Goal: Task Accomplishment & Management: Use online tool/utility

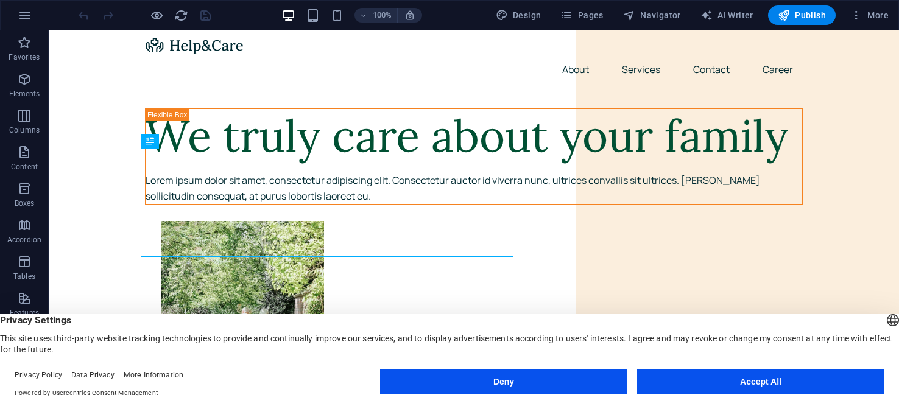
click at [740, 390] on button "Accept All" at bounding box center [760, 382] width 247 height 24
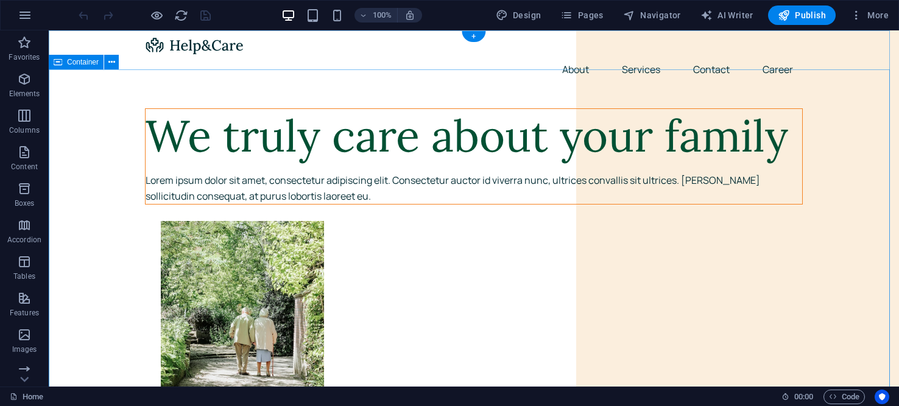
drag, startPoint x: 85, startPoint y: 222, endPoint x: 305, endPoint y: 203, distance: 220.1
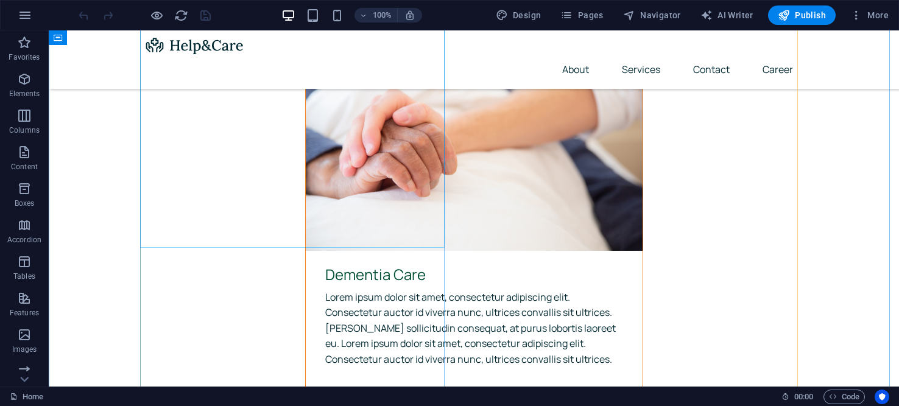
scroll to position [3533, 0]
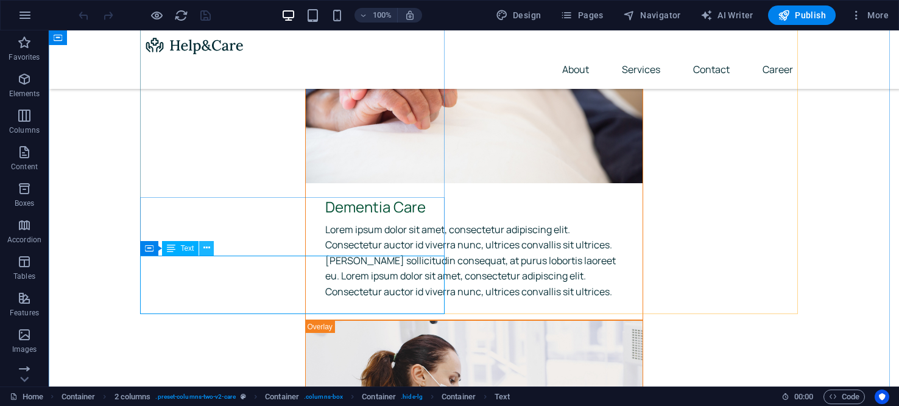
click at [206, 252] on icon at bounding box center [206, 248] width 7 height 13
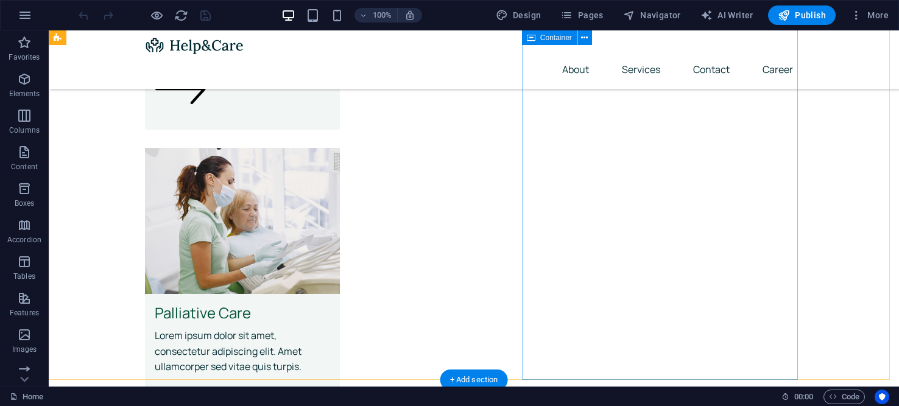
scroll to position [2237, 0]
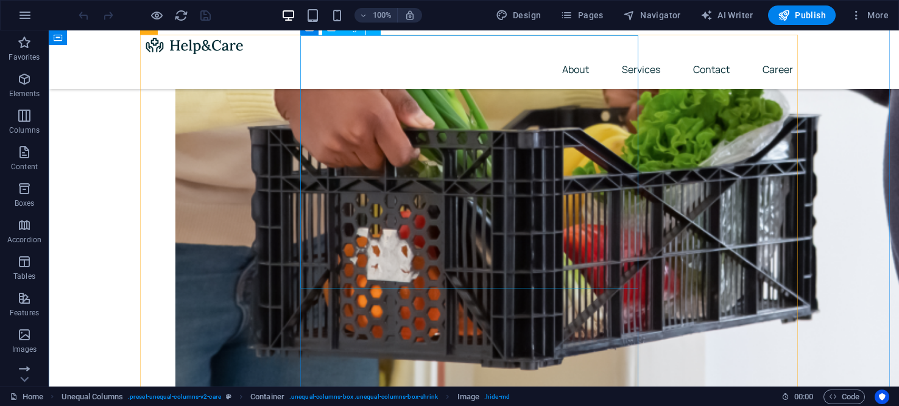
scroll to position [1628, 0]
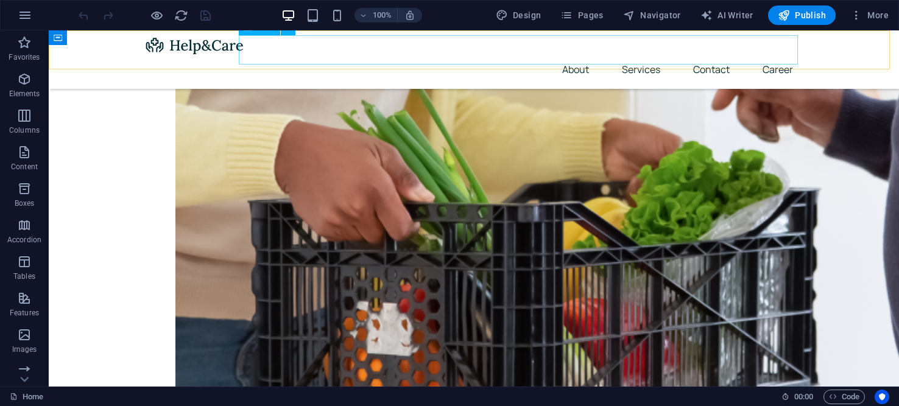
click at [627, 55] on nav "About Services Contact Career" at bounding box center [474, 69] width 658 height 29
click at [633, 55] on nav "About Services Contact Career" at bounding box center [474, 69] width 658 height 29
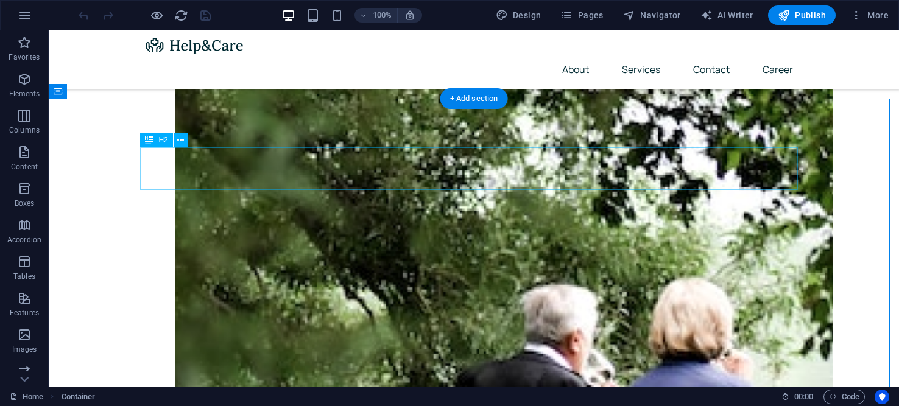
scroll to position [227, 0]
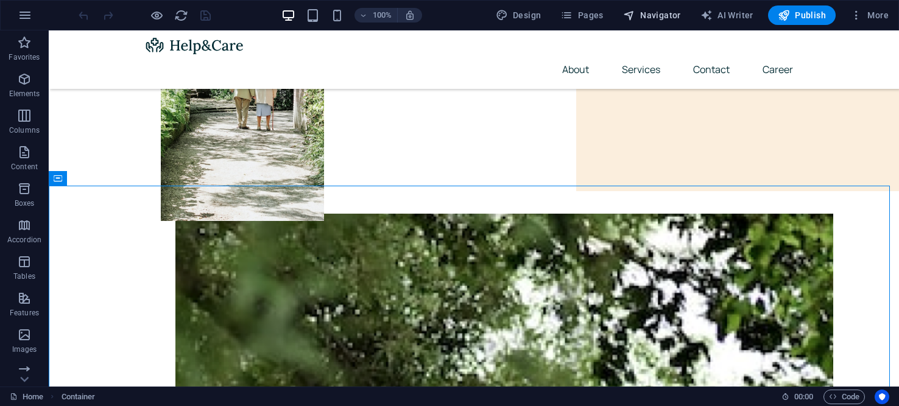
click at [655, 14] on span "Navigator" at bounding box center [652, 15] width 58 height 12
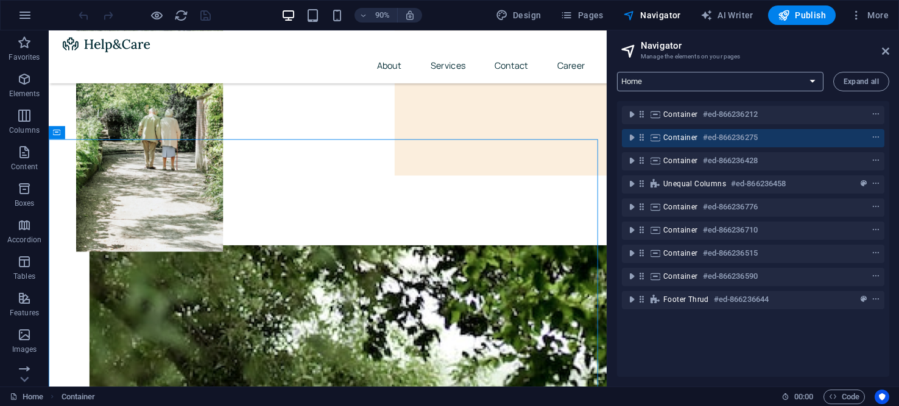
click at [810, 78] on select "Home About Services Contact Legal Notice Privacy Career" at bounding box center [720, 81] width 206 height 19
click at [617, 72] on select "Home About Services Contact Legal Notice Privacy Career" at bounding box center [720, 81] width 206 height 19
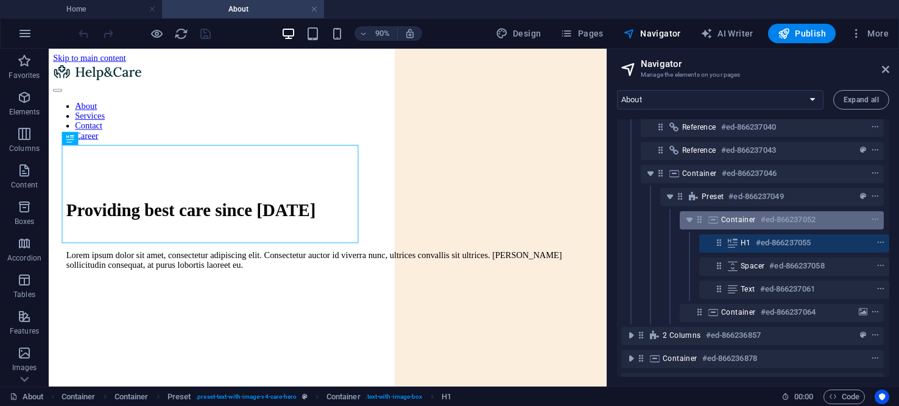
scroll to position [0, 0]
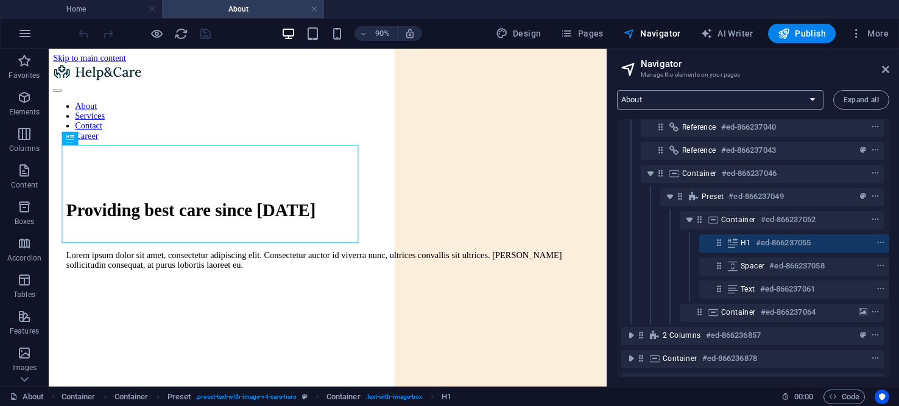
click at [813, 94] on select "Home About Services Contact Legal Notice Privacy Career" at bounding box center [720, 99] width 206 height 19
select select "16504233-en"
click at [617, 90] on select "Home About Services Contact Legal Notice Privacy Career" at bounding box center [720, 99] width 206 height 19
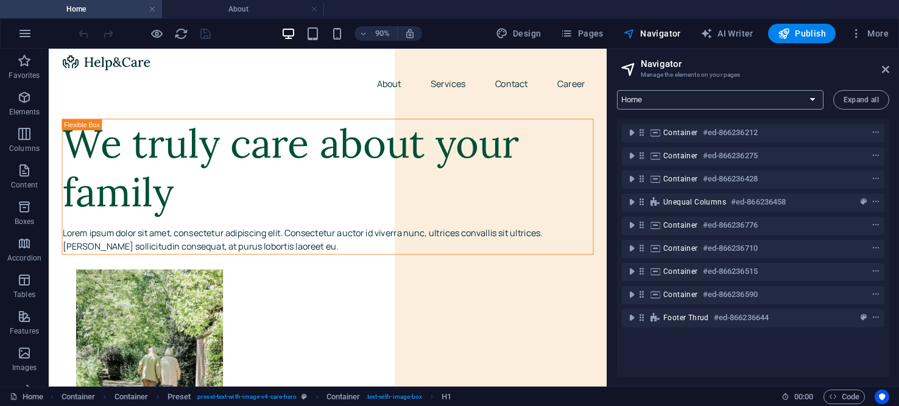
scroll to position [227, 0]
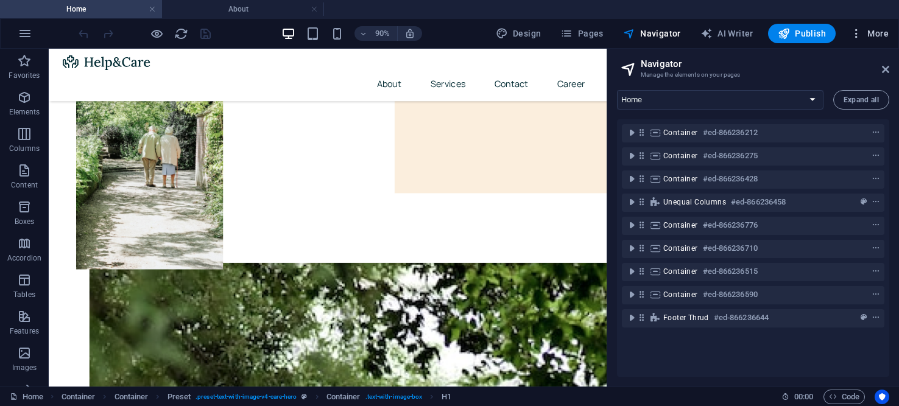
click at [860, 27] on icon "button" at bounding box center [856, 33] width 12 height 12
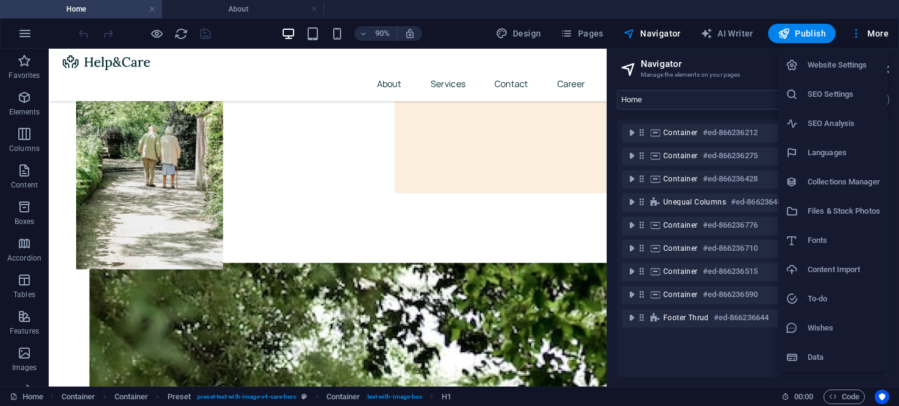
click at [679, 31] on div at bounding box center [449, 203] width 899 height 406
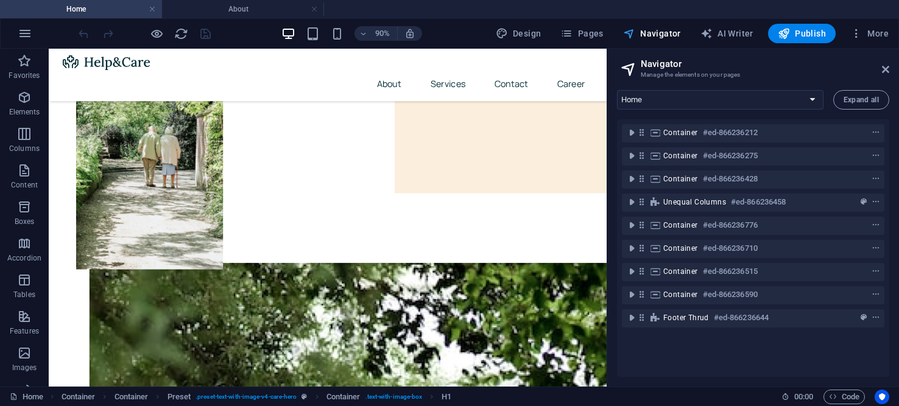
click at [645, 29] on span "Navigator" at bounding box center [652, 33] width 58 height 12
click at [657, 30] on span "Navigator" at bounding box center [652, 33] width 58 height 12
click at [600, 30] on span "Pages" at bounding box center [581, 33] width 43 height 12
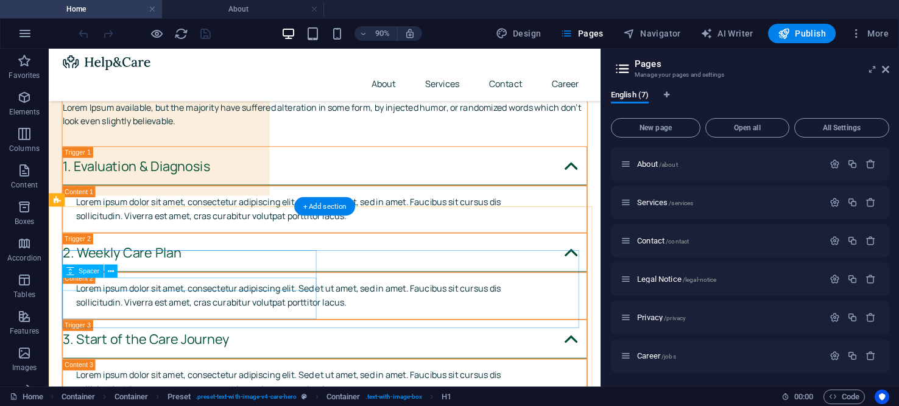
scroll to position [4738, 0]
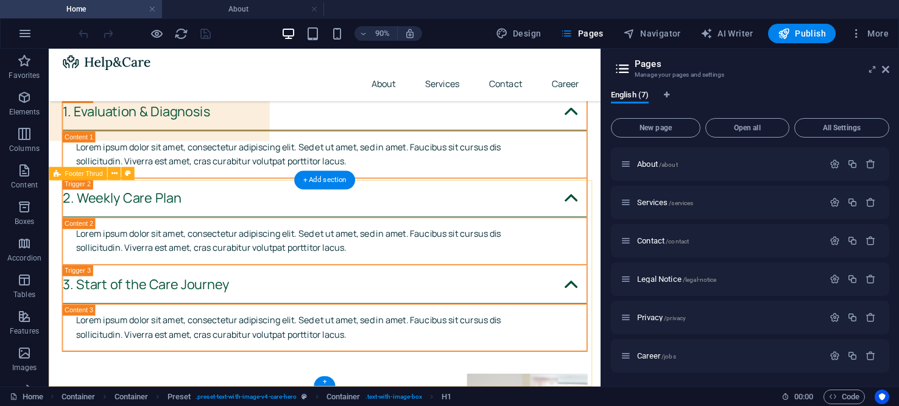
drag, startPoint x: 217, startPoint y: 206, endPoint x: 107, endPoint y: 212, distance: 110.4
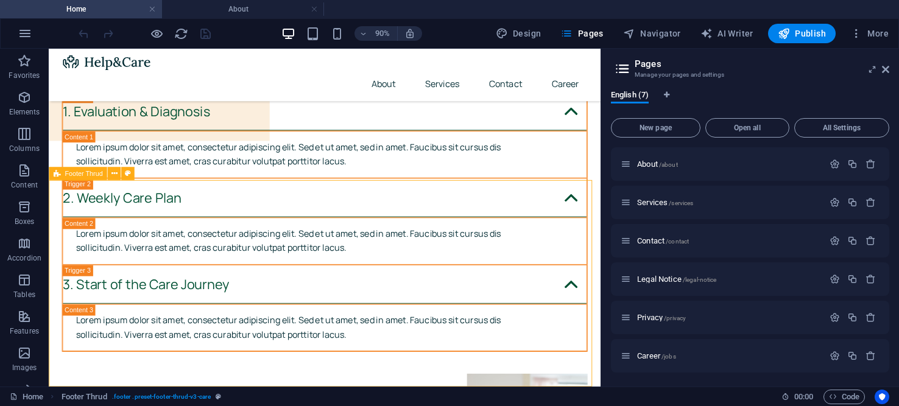
click at [82, 172] on span "Footer Thrud" at bounding box center [84, 173] width 38 height 7
click at [126, 175] on icon at bounding box center [128, 174] width 6 height 12
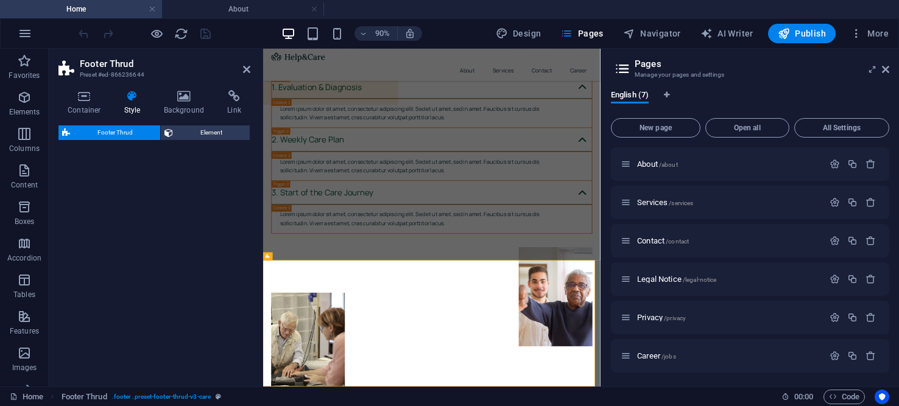
select select "rem"
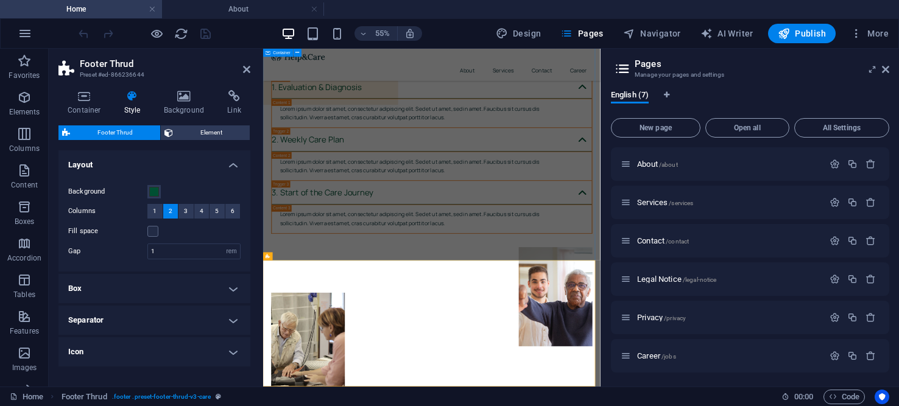
scroll to position [4499, 0]
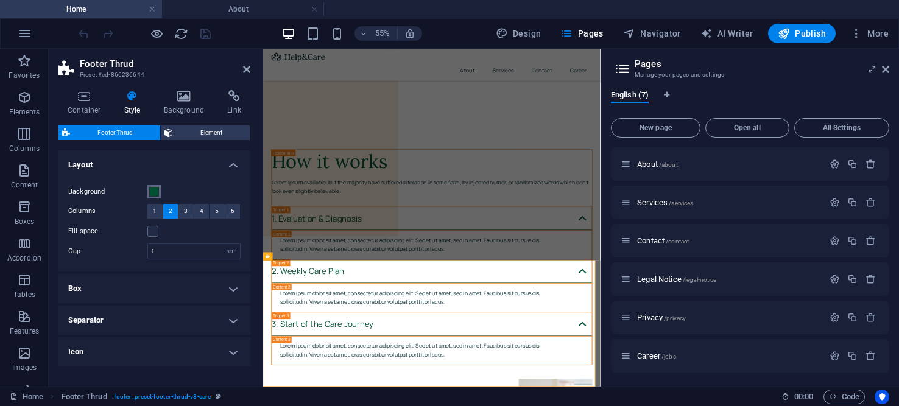
click at [151, 188] on span at bounding box center [154, 192] width 10 height 10
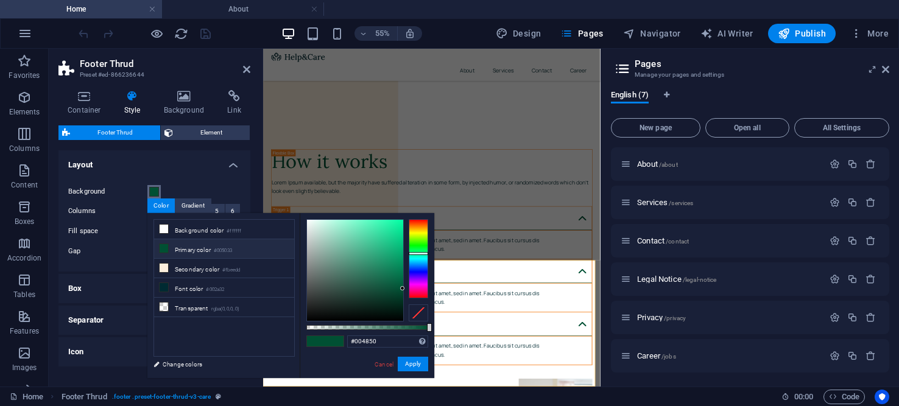
click at [425, 259] on div at bounding box center [418, 258] width 19 height 79
click at [424, 255] on div at bounding box center [418, 258] width 19 height 79
click at [412, 260] on div at bounding box center [418, 258] width 19 height 79
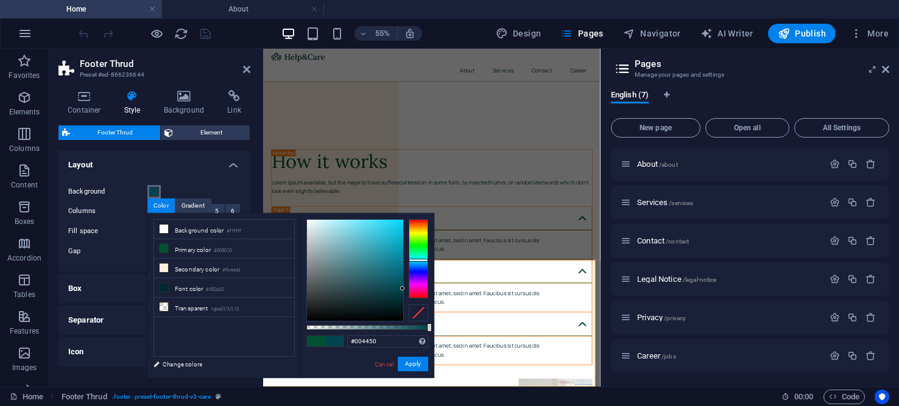
type input "#1dbeda"
click at [390, 234] on div at bounding box center [355, 270] width 96 height 101
click at [418, 370] on button "Apply" at bounding box center [413, 364] width 30 height 15
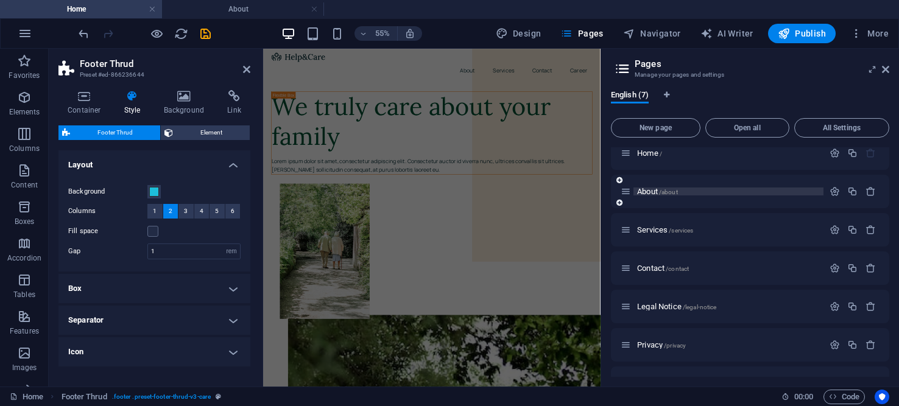
scroll to position [0, 0]
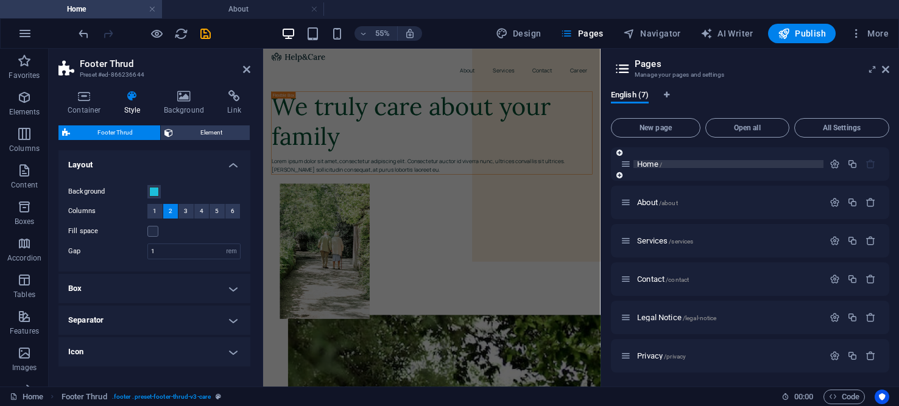
click at [644, 163] on span "Home /" at bounding box center [649, 164] width 25 height 9
click at [648, 165] on span "Home /" at bounding box center [649, 164] width 25 height 9
click at [651, 204] on span "About /about" at bounding box center [657, 202] width 41 height 9
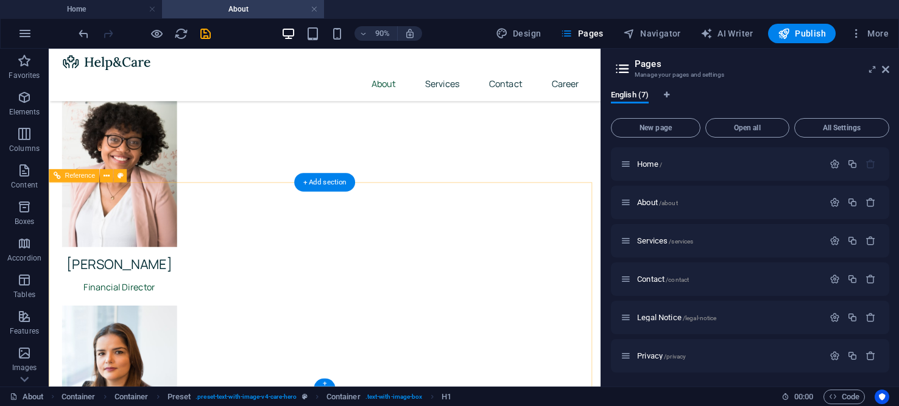
scroll to position [1276, 0]
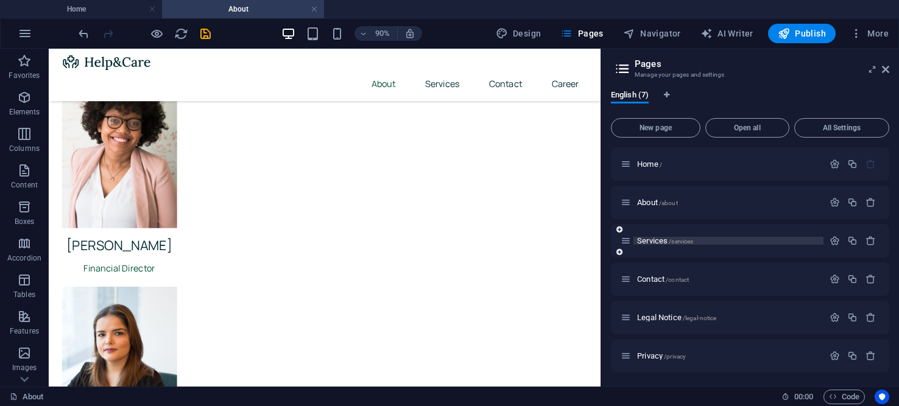
click at [654, 239] on span "Services /services" at bounding box center [665, 240] width 56 height 9
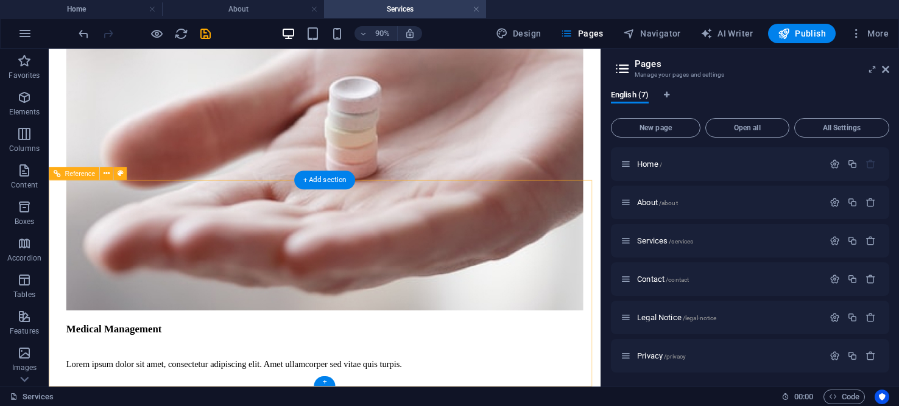
scroll to position [4651, 0]
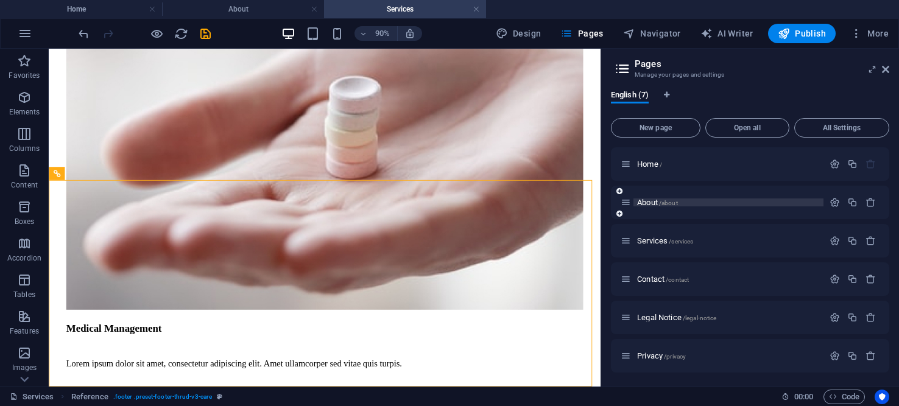
click at [643, 202] on span "About /about" at bounding box center [657, 202] width 41 height 9
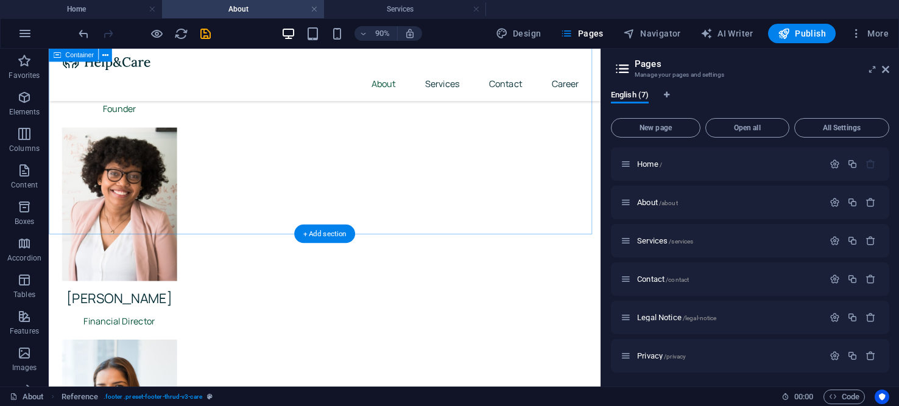
scroll to position [1216, 0]
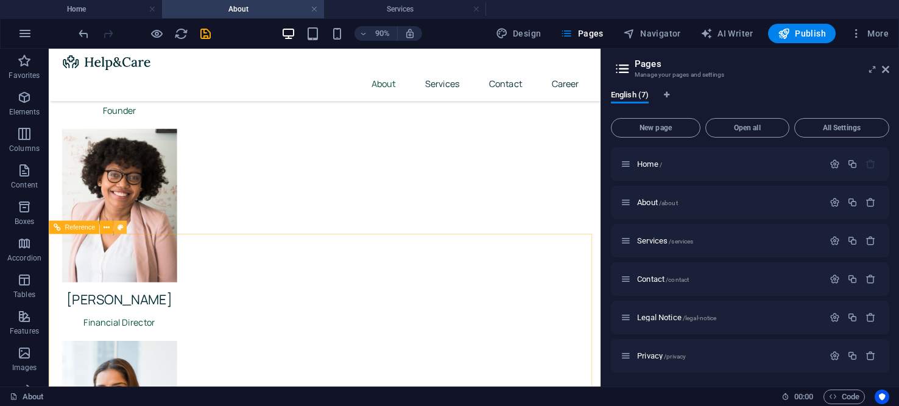
click at [122, 227] on icon at bounding box center [120, 228] width 6 height 12
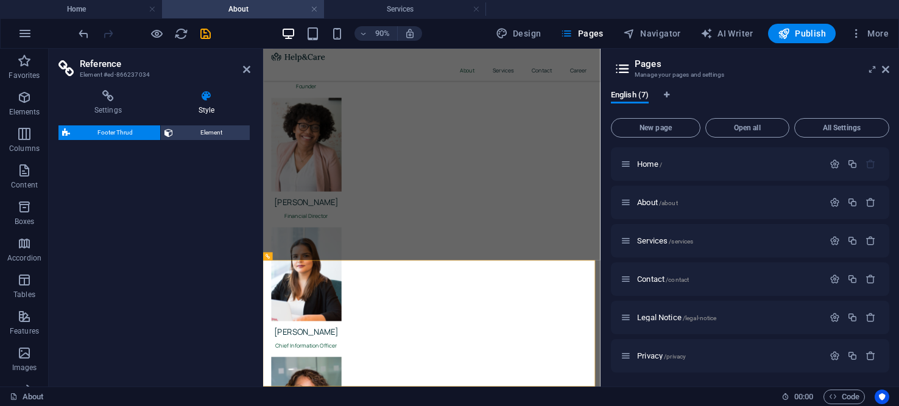
select select "rem"
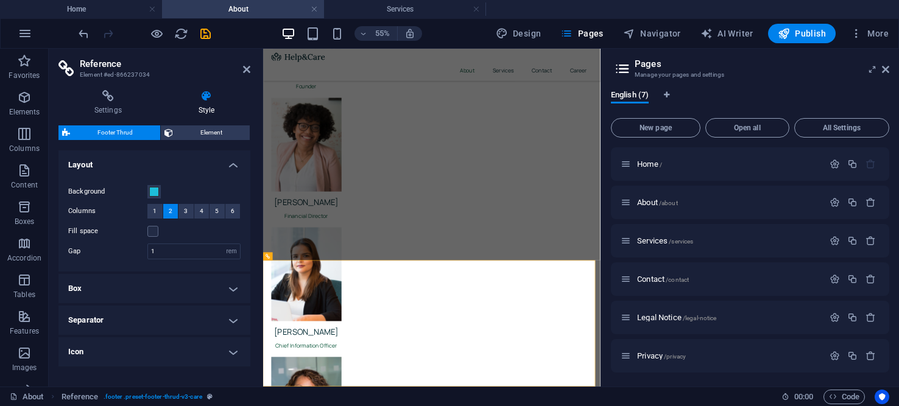
scroll to position [1037, 0]
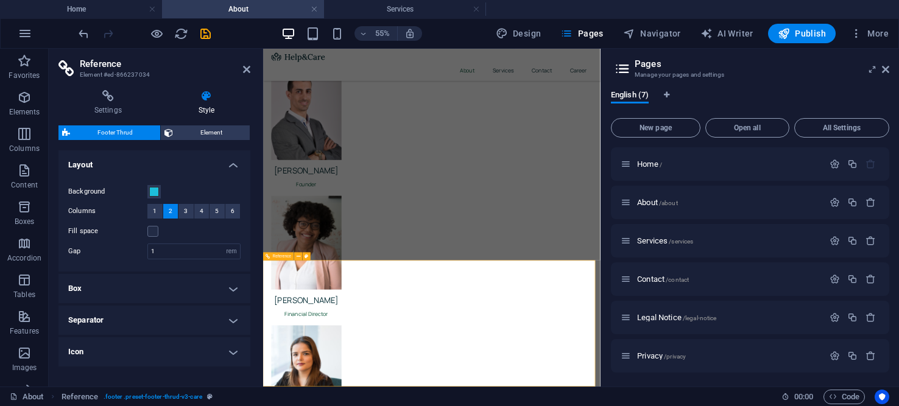
click at [307, 255] on icon at bounding box center [307, 256] width 4 height 7
click at [153, 185] on button "Background" at bounding box center [153, 191] width 13 height 13
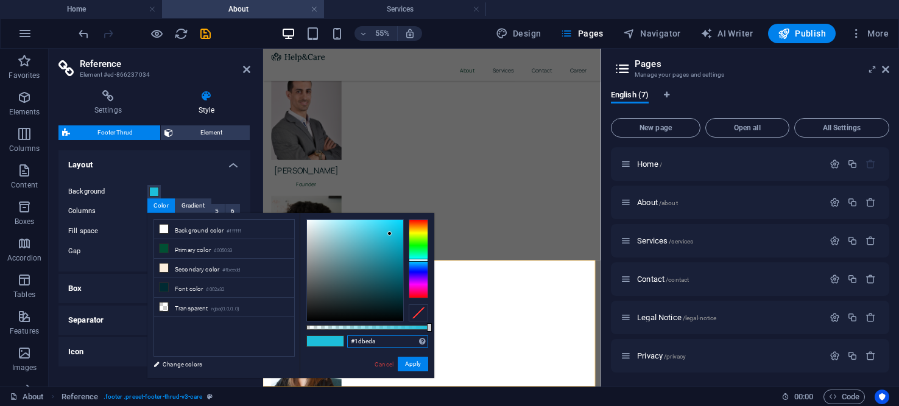
drag, startPoint x: 386, startPoint y: 339, endPoint x: 340, endPoint y: 331, distance: 46.5
click at [344, 333] on div "#1dbeda Supported formats #0852ed rgb(8, 82, 237) rgba(8, 82, 237, 90%) hsv(221…" at bounding box center [367, 384] width 135 height 342
click at [412, 361] on button "Apply" at bounding box center [413, 364] width 30 height 15
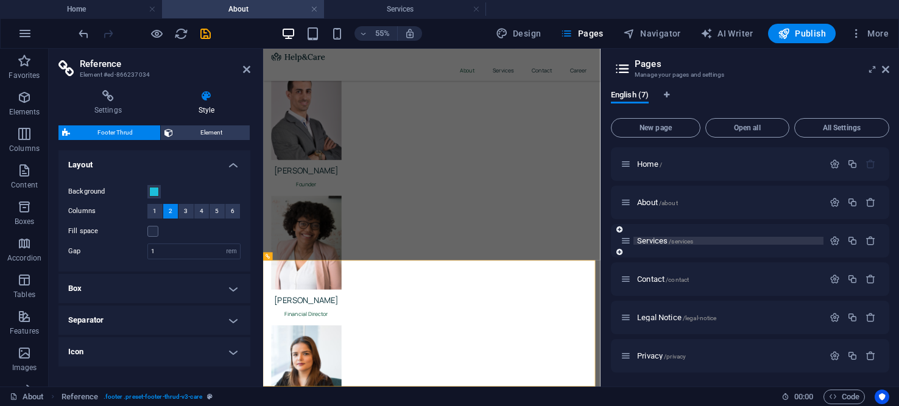
click at [643, 236] on span "Services /services" at bounding box center [665, 240] width 56 height 9
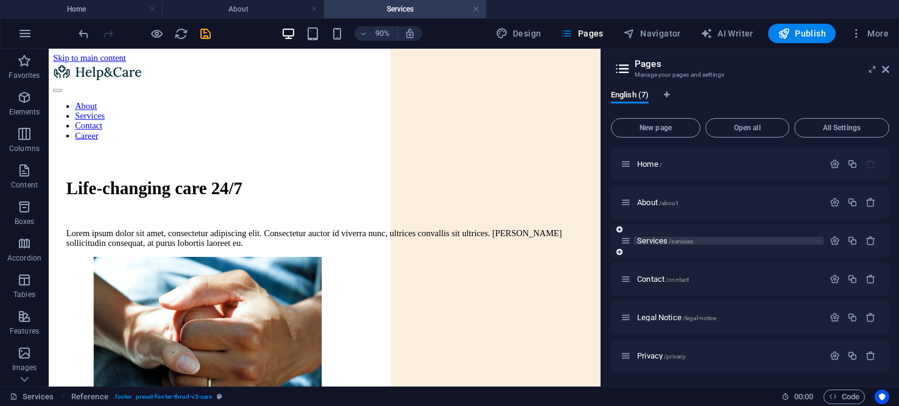
scroll to position [4651, 0]
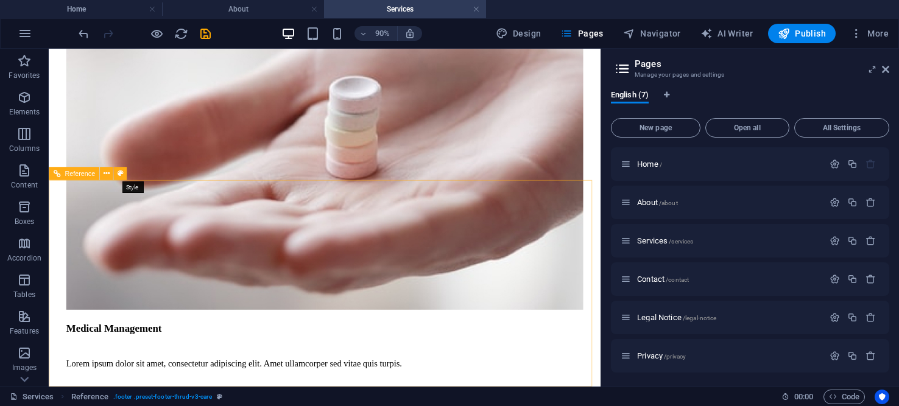
click at [118, 175] on icon at bounding box center [120, 174] width 6 height 12
select select "rem"
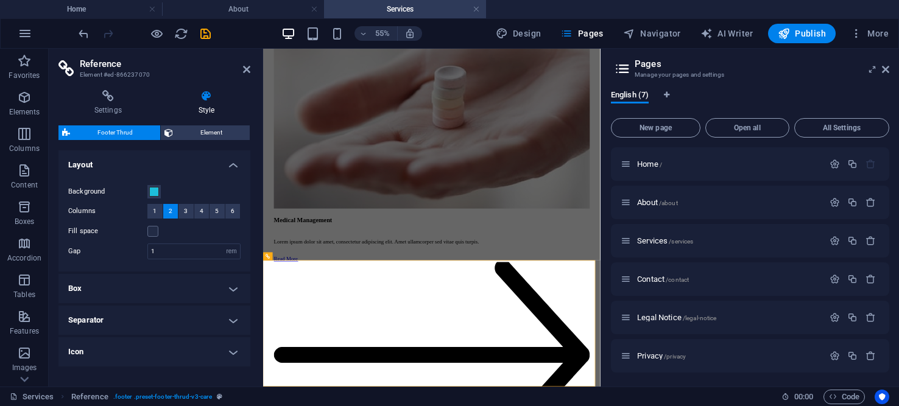
scroll to position [4412, 0]
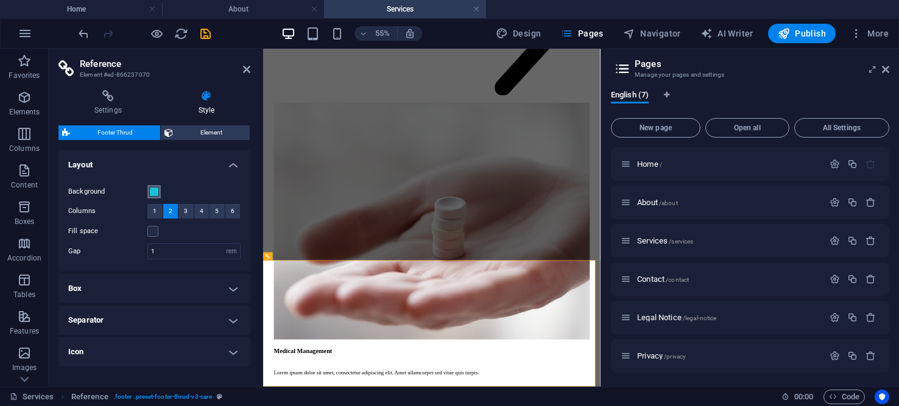
click at [153, 188] on span at bounding box center [154, 192] width 10 height 10
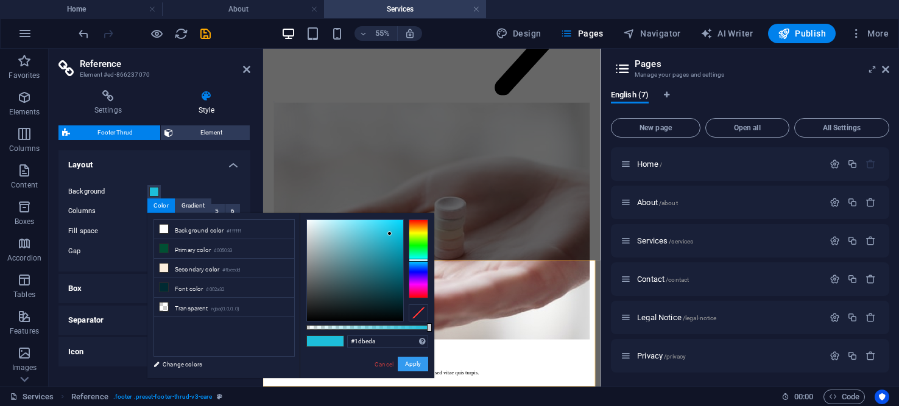
click at [411, 362] on button "Apply" at bounding box center [413, 364] width 30 height 15
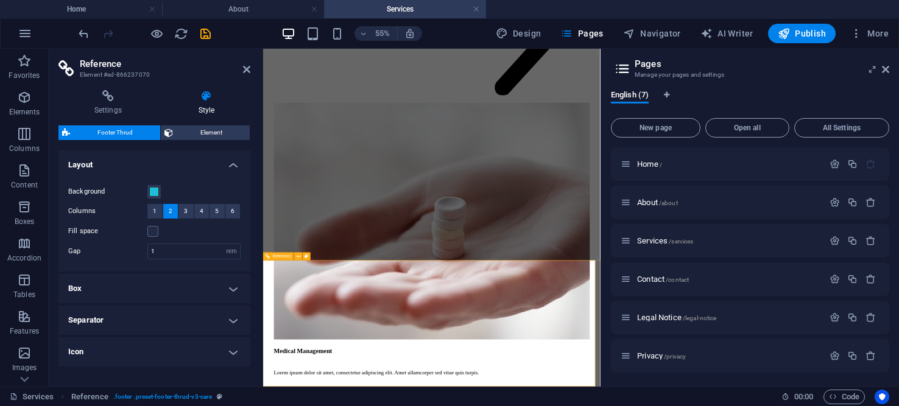
click at [152, 190] on span at bounding box center [154, 192] width 10 height 10
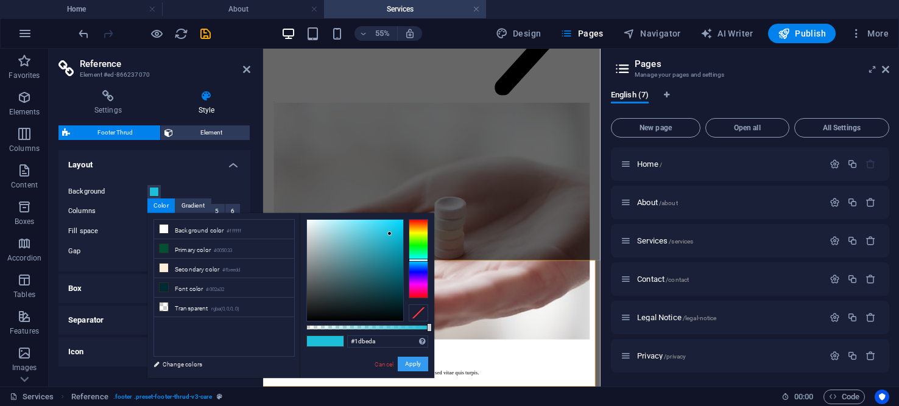
drag, startPoint x: 410, startPoint y: 363, endPoint x: 267, endPoint y: 572, distance: 252.9
click at [410, 363] on button "Apply" at bounding box center [413, 364] width 30 height 15
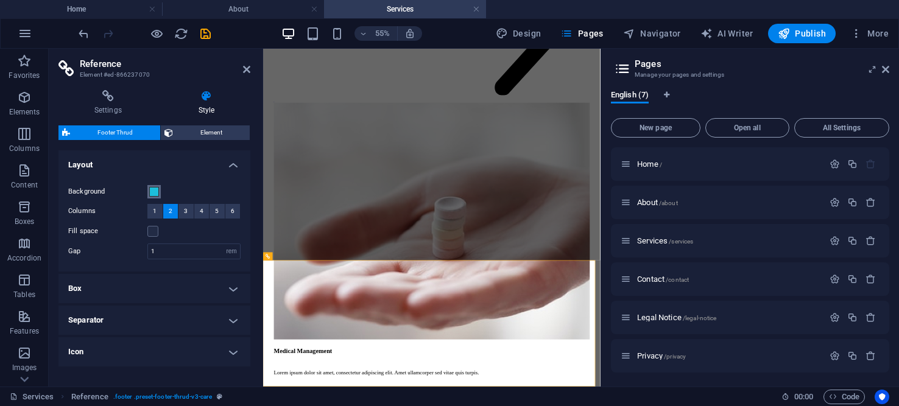
click at [151, 190] on span at bounding box center [154, 192] width 10 height 10
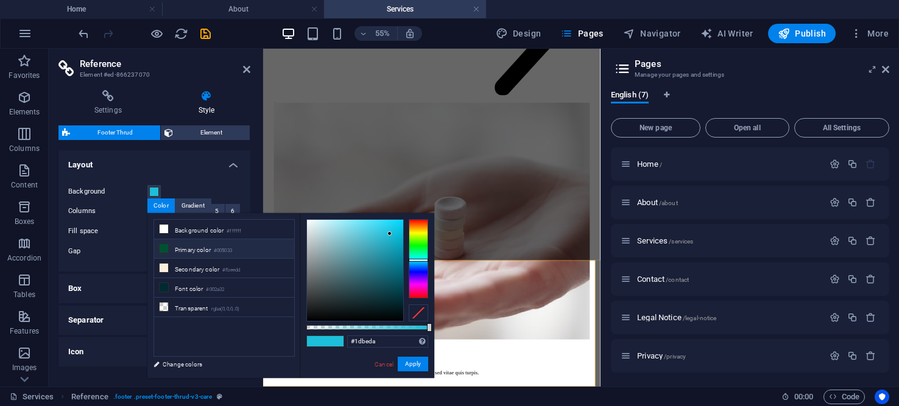
click at [163, 246] on icon at bounding box center [164, 248] width 9 height 9
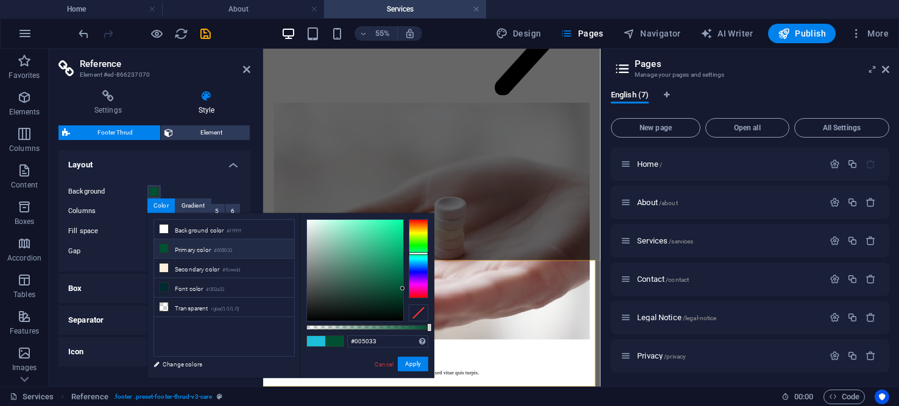
click at [316, 340] on span at bounding box center [316, 341] width 18 height 10
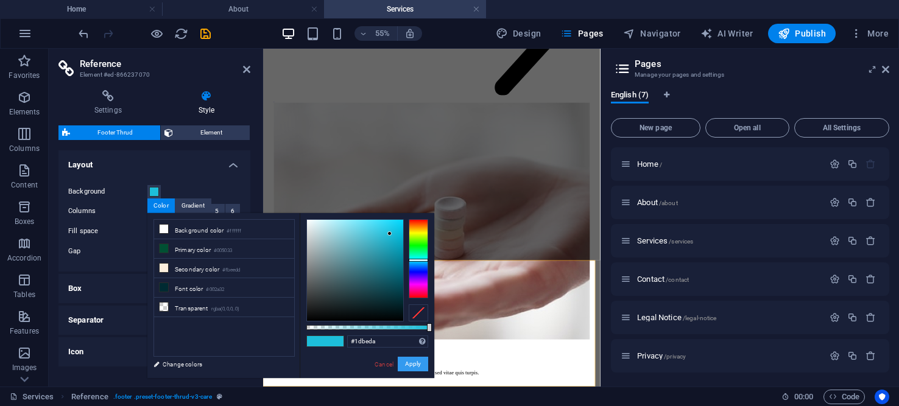
click at [406, 367] on button "Apply" at bounding box center [413, 364] width 30 height 15
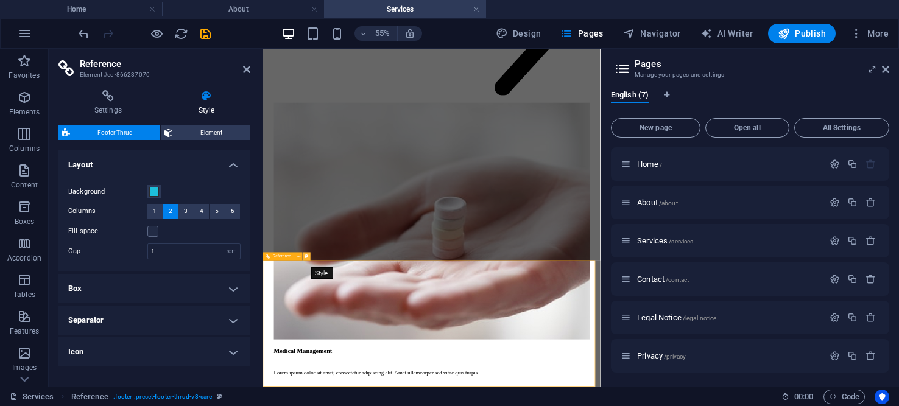
click at [307, 255] on icon at bounding box center [307, 256] width 4 height 7
click at [153, 191] on span at bounding box center [154, 192] width 10 height 10
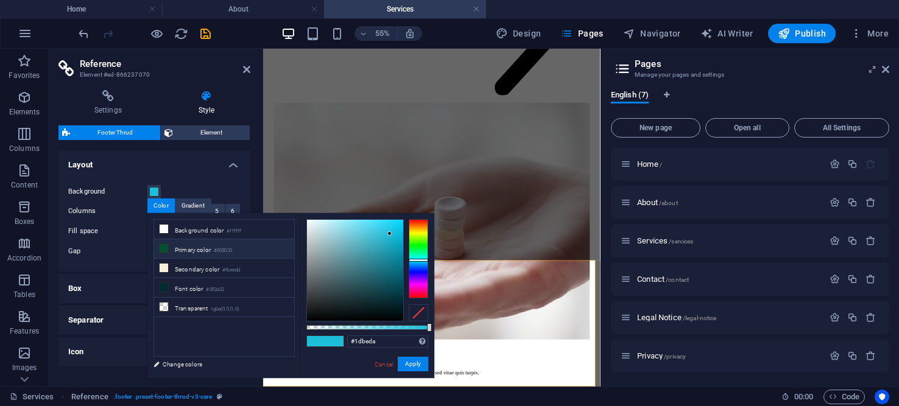
click at [166, 245] on icon at bounding box center [164, 248] width 9 height 9
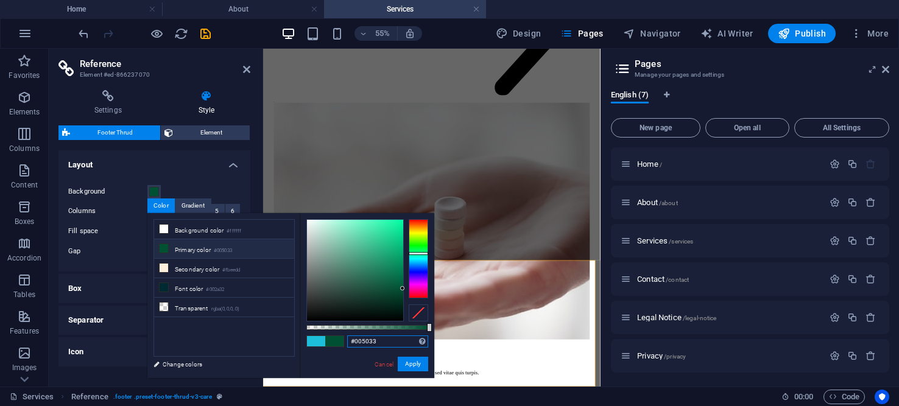
click at [370, 342] on input "#005033" at bounding box center [387, 342] width 81 height 12
click at [378, 342] on input "#005033" at bounding box center [387, 342] width 81 height 12
click at [396, 333] on div "#005033 Supported formats #0852ed rgb(8, 82, 237) rgba(8, 82, 237, 90%) hsv(221…" at bounding box center [367, 384] width 135 height 342
paste input "#1dbeda"
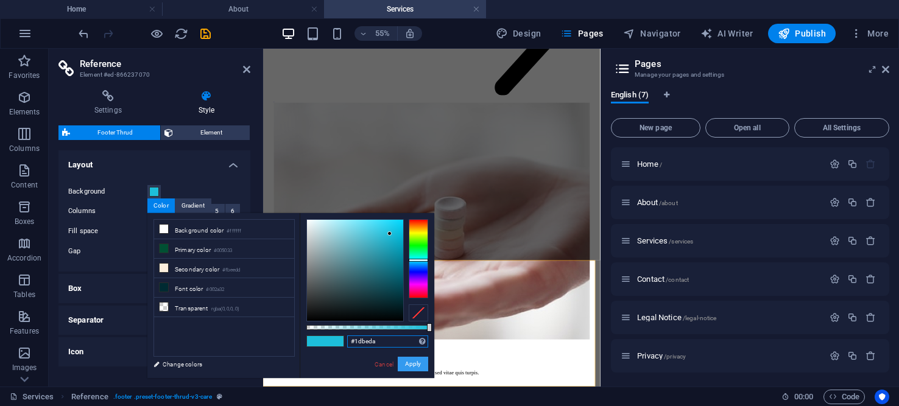
type input "#1dbeda"
click at [414, 362] on button "Apply" at bounding box center [413, 364] width 30 height 15
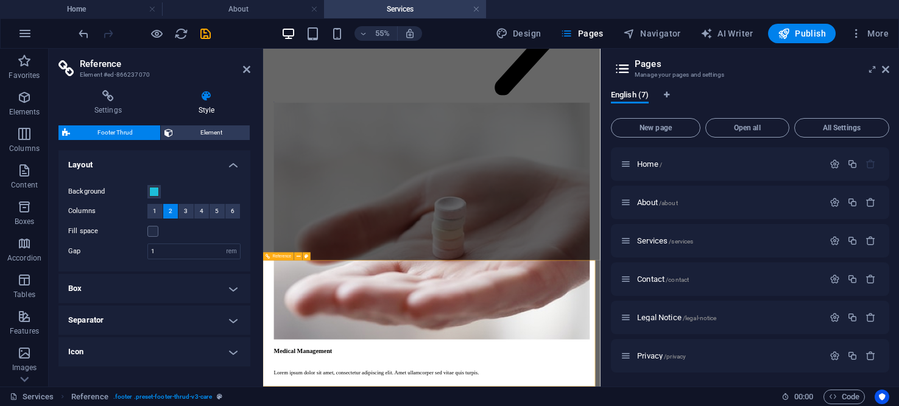
click at [186, 205] on span "3" at bounding box center [186, 211] width 4 height 15
click at [186, 212] on span "3" at bounding box center [186, 211] width 4 height 15
click at [200, 211] on span "4" at bounding box center [202, 211] width 4 height 15
click at [152, 211] on button "1" at bounding box center [154, 211] width 15 height 15
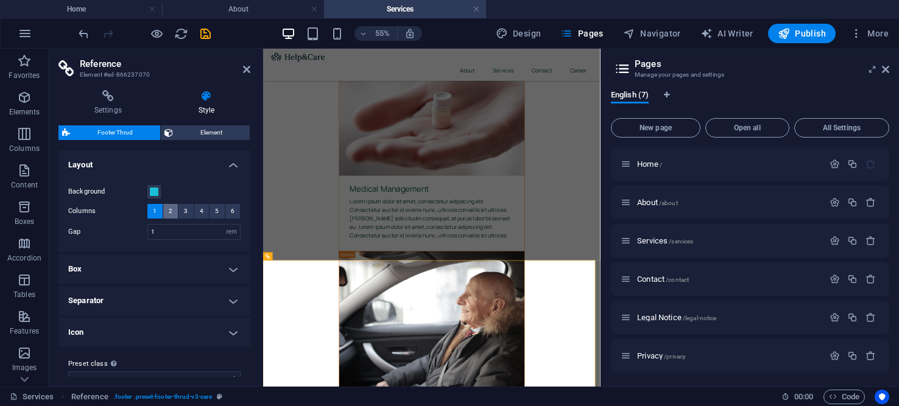
click at [166, 213] on button "2" at bounding box center [170, 211] width 15 height 15
click at [155, 210] on span "1" at bounding box center [155, 211] width 4 height 15
click at [171, 208] on span "2" at bounding box center [171, 211] width 4 height 15
click at [184, 210] on span "3" at bounding box center [186, 211] width 4 height 15
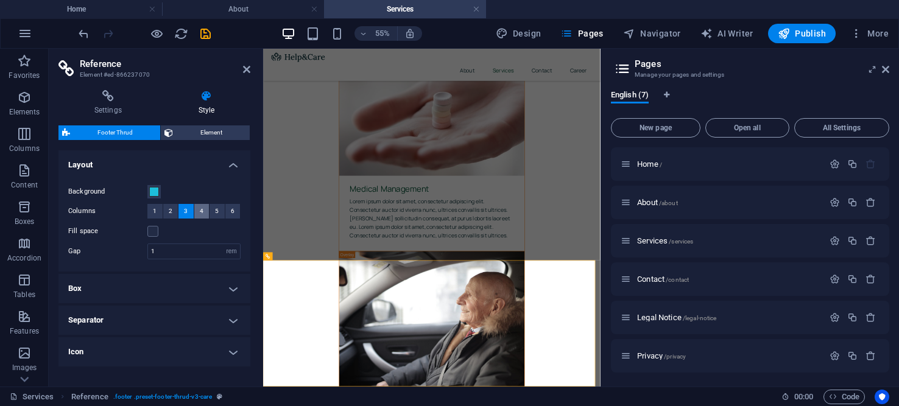
click at [196, 211] on button "4" at bounding box center [201, 211] width 15 height 15
click at [212, 210] on button "5" at bounding box center [217, 211] width 15 height 15
click at [232, 210] on button "6" at bounding box center [232, 211] width 15 height 15
click at [158, 211] on button "1" at bounding box center [154, 211] width 15 height 15
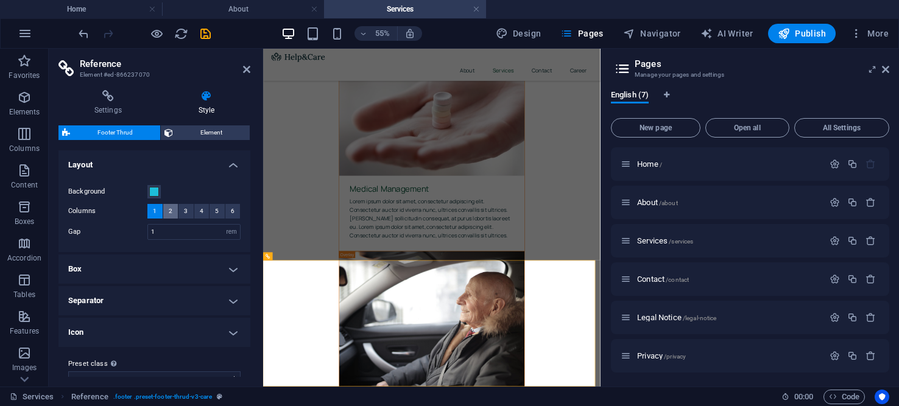
click at [169, 212] on span "2" at bounding box center [171, 211] width 4 height 15
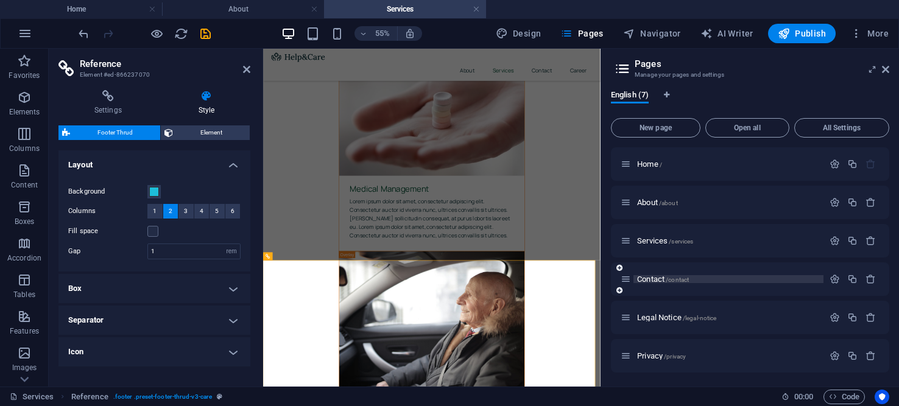
click at [653, 278] on span "Contact /contact" at bounding box center [663, 279] width 52 height 9
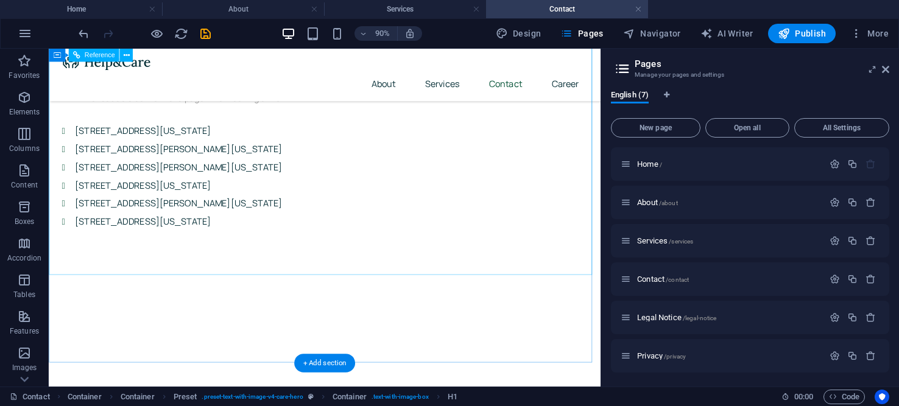
scroll to position [1279, 0]
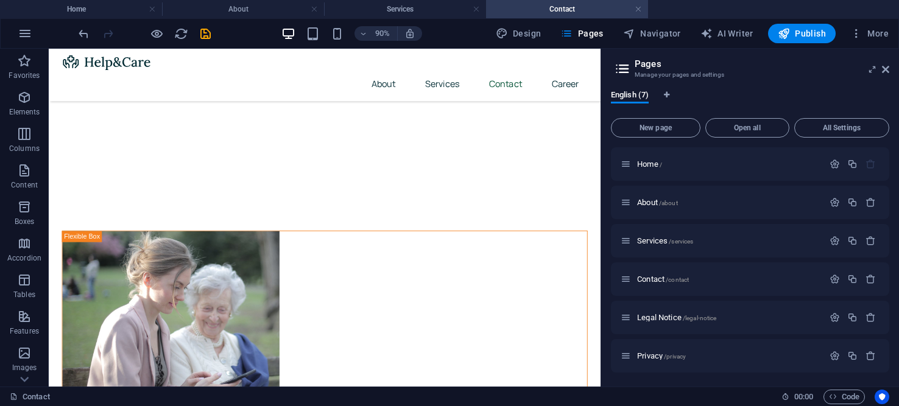
click at [602, 383] on div at bounding box center [602, 218] width 2 height 338
click at [657, 315] on span "Legal Notice /legal-notice" at bounding box center [676, 317] width 79 height 9
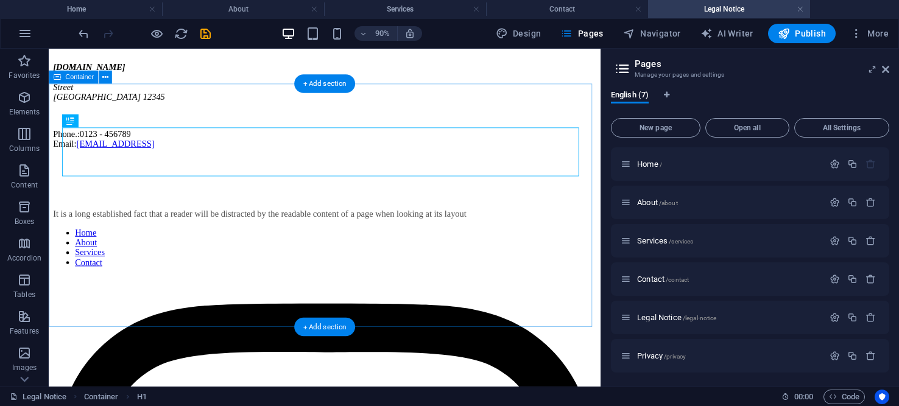
scroll to position [163, 0]
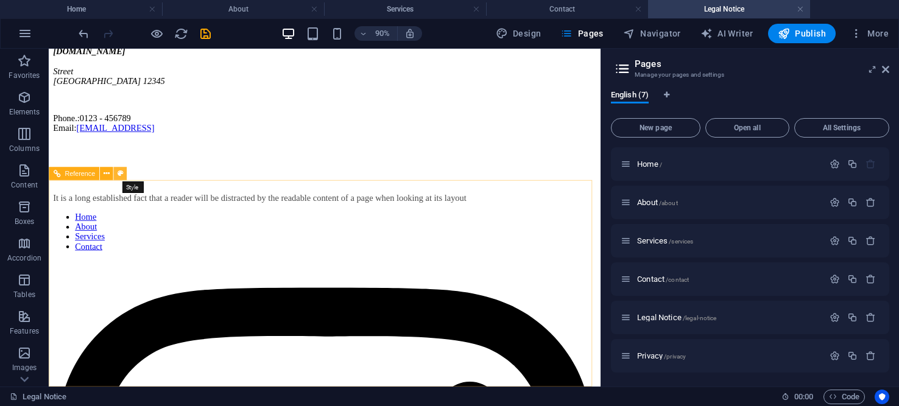
click at [119, 170] on icon at bounding box center [120, 174] width 6 height 12
select select "rem"
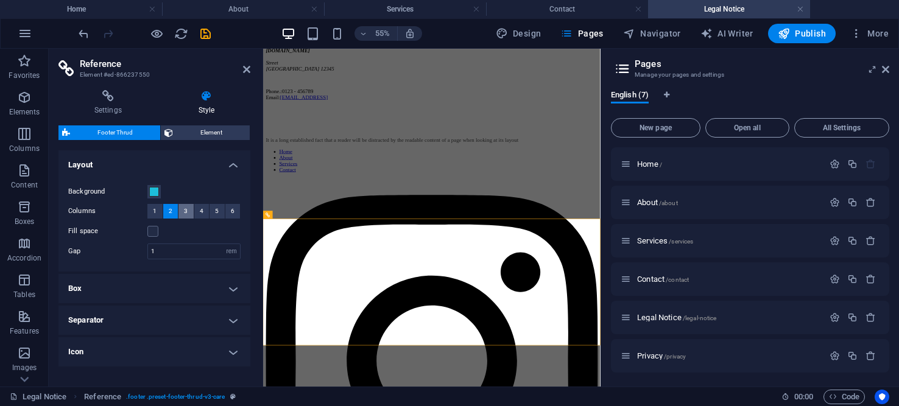
scroll to position [0, 0]
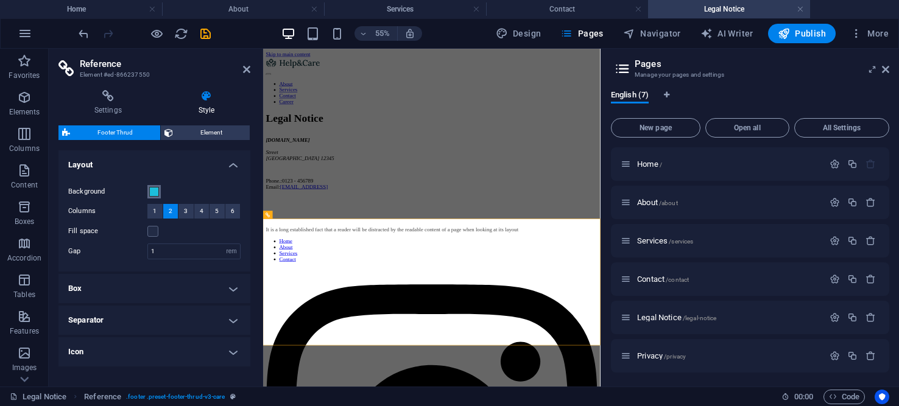
click at [154, 189] on span at bounding box center [154, 192] width 10 height 10
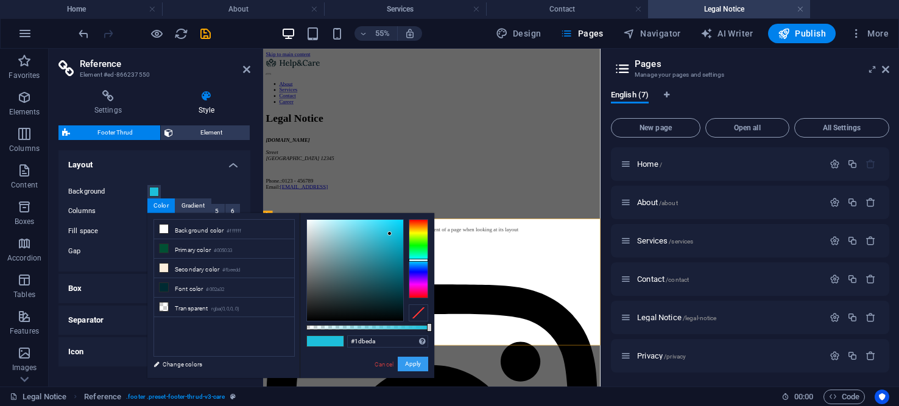
click at [412, 368] on button "Apply" at bounding box center [413, 364] width 30 height 15
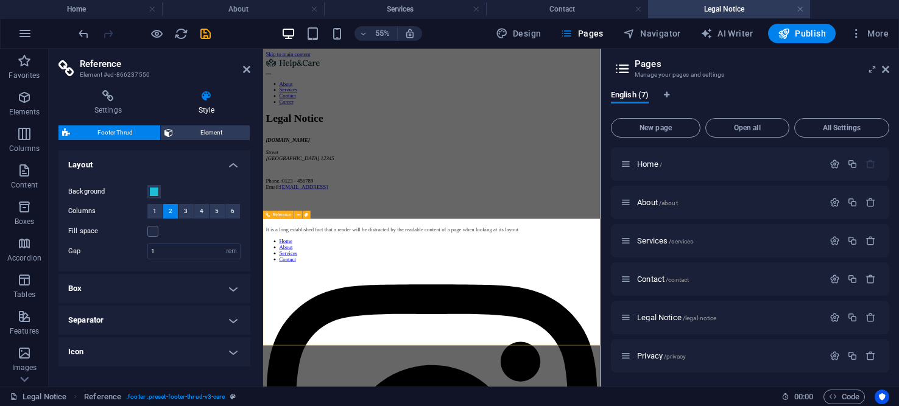
click at [153, 207] on span "1" at bounding box center [155, 211] width 4 height 15
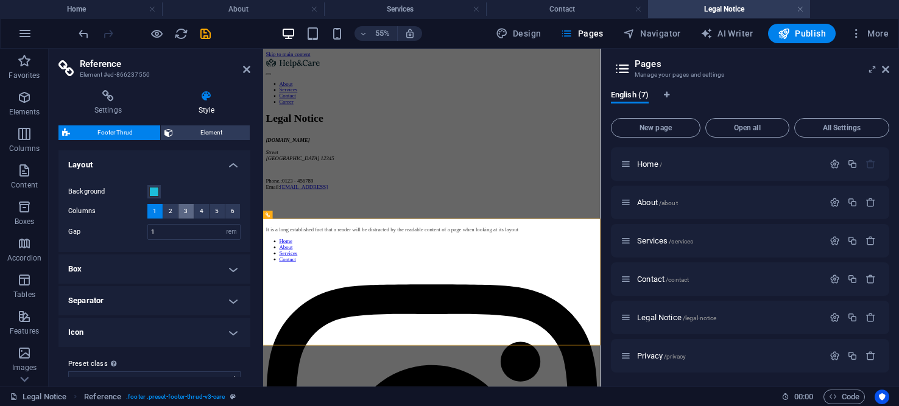
click at [180, 213] on button "3" at bounding box center [185, 211] width 15 height 15
click at [189, 214] on button "3" at bounding box center [185, 211] width 15 height 15
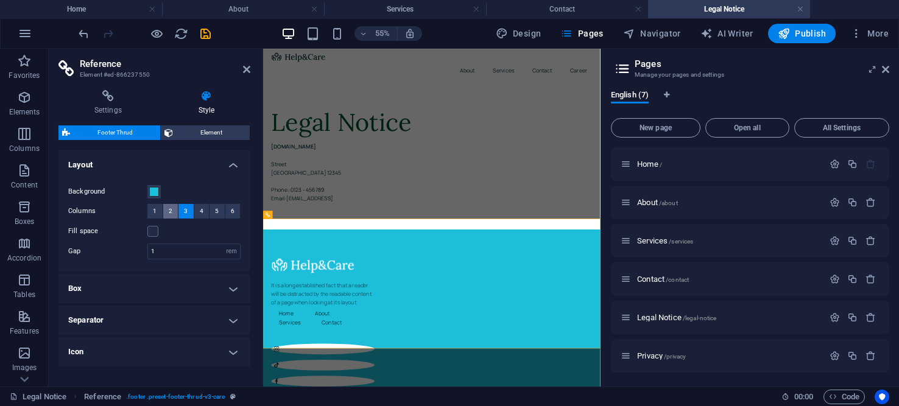
click at [174, 213] on button "2" at bounding box center [170, 211] width 15 height 15
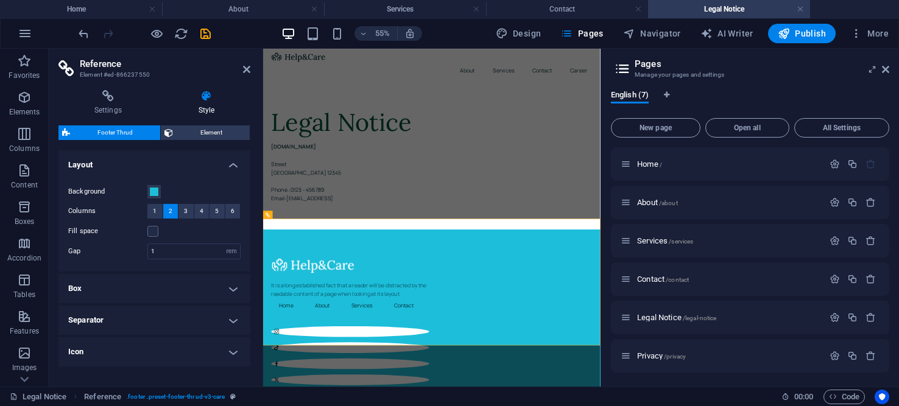
click at [648, 356] on span "Privacy /privacy" at bounding box center [661, 355] width 49 height 9
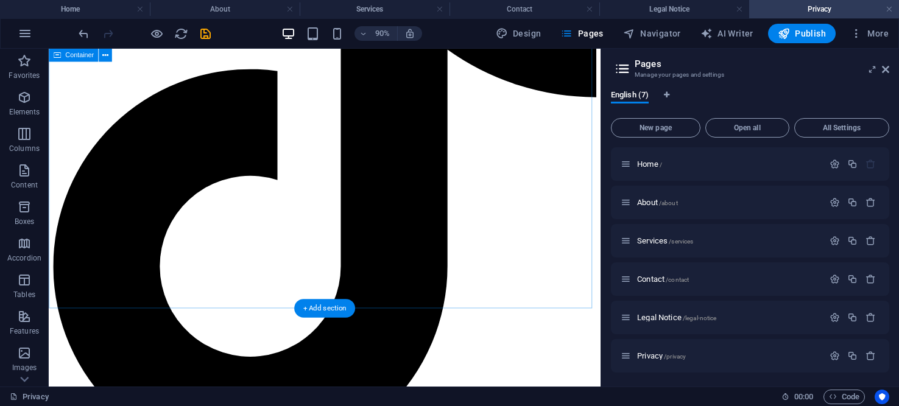
scroll to position [3675, 0]
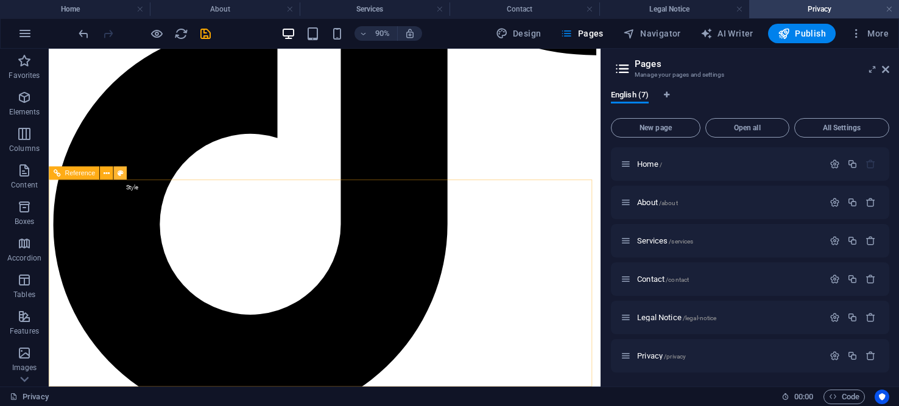
click at [124, 170] on button at bounding box center [120, 173] width 13 height 13
select select "rem"
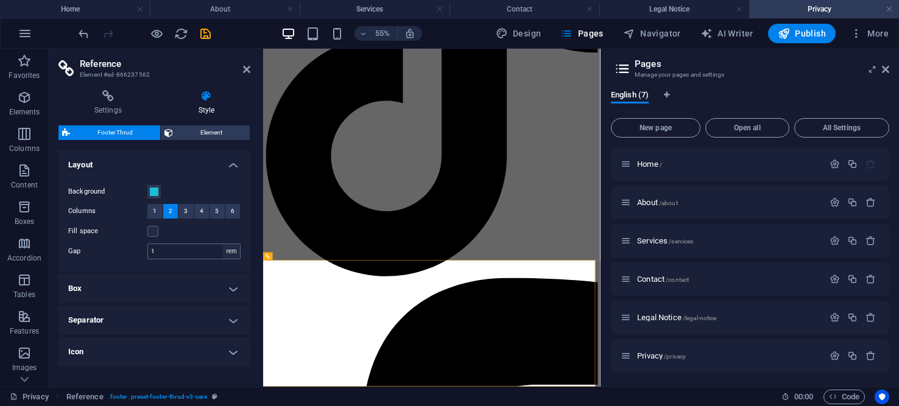
scroll to position [3436, 0]
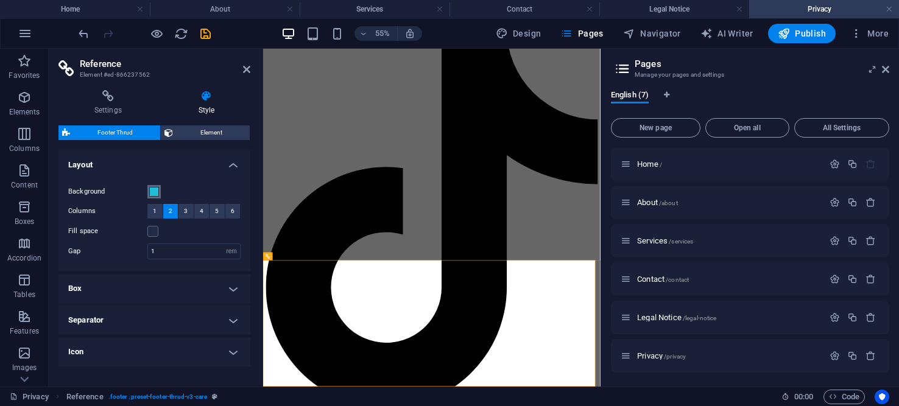
click at [152, 194] on span at bounding box center [154, 192] width 10 height 10
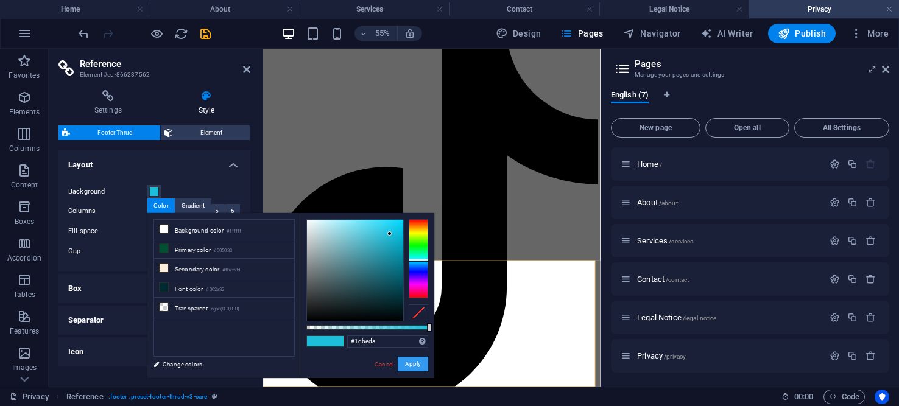
drag, startPoint x: 413, startPoint y: 364, endPoint x: 272, endPoint y: 572, distance: 250.9
click at [412, 365] on button "Apply" at bounding box center [413, 364] width 30 height 15
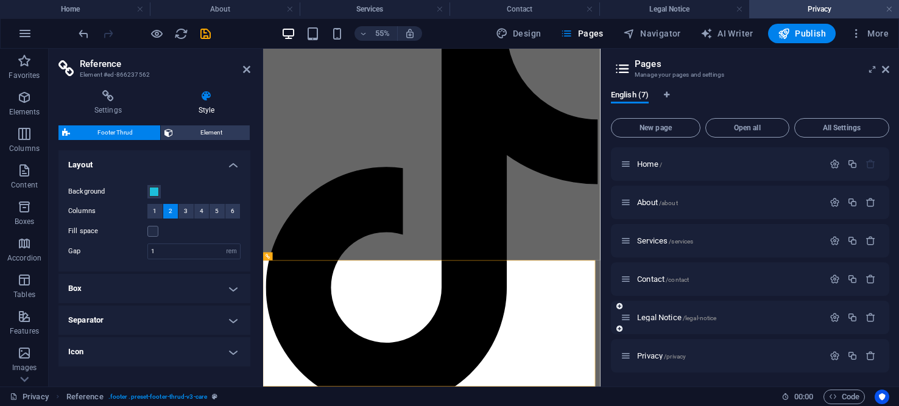
scroll to position [38, 0]
click at [178, 207] on button "3" at bounding box center [185, 211] width 15 height 15
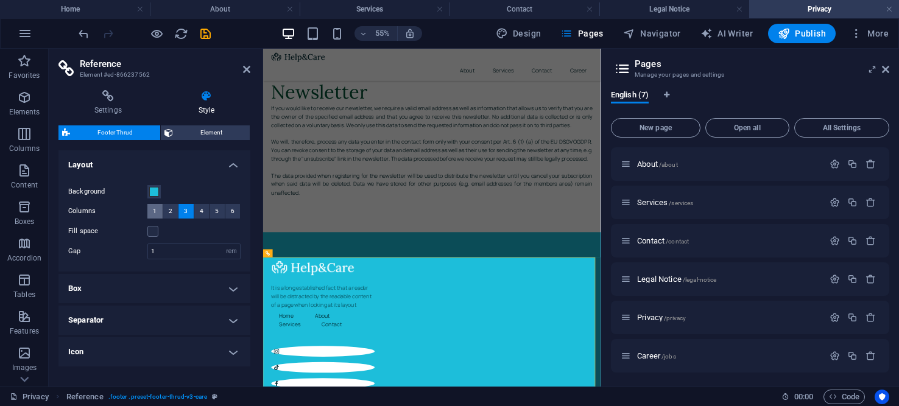
click at [155, 209] on span "1" at bounding box center [155, 211] width 4 height 15
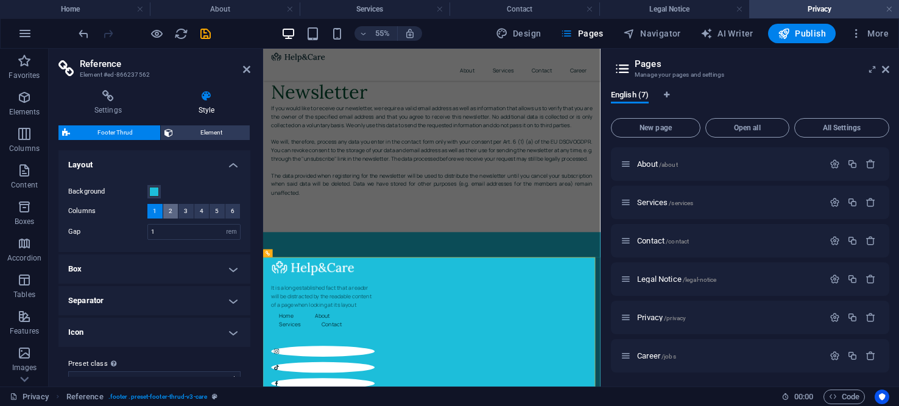
click at [170, 209] on span "2" at bounding box center [171, 211] width 4 height 15
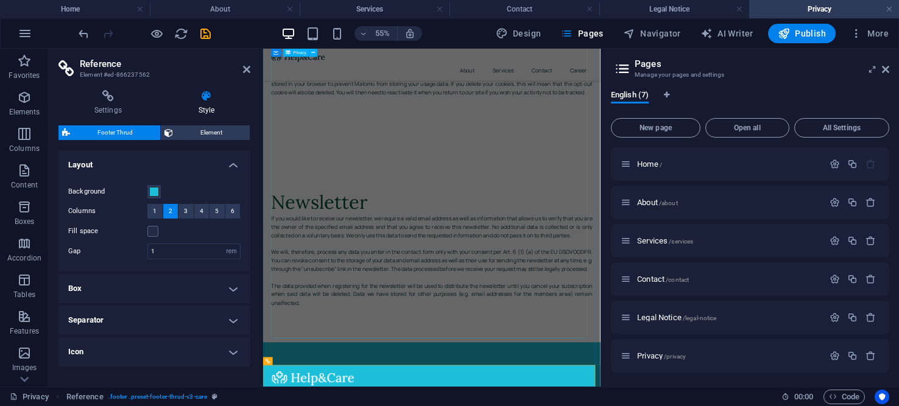
scroll to position [3436, 0]
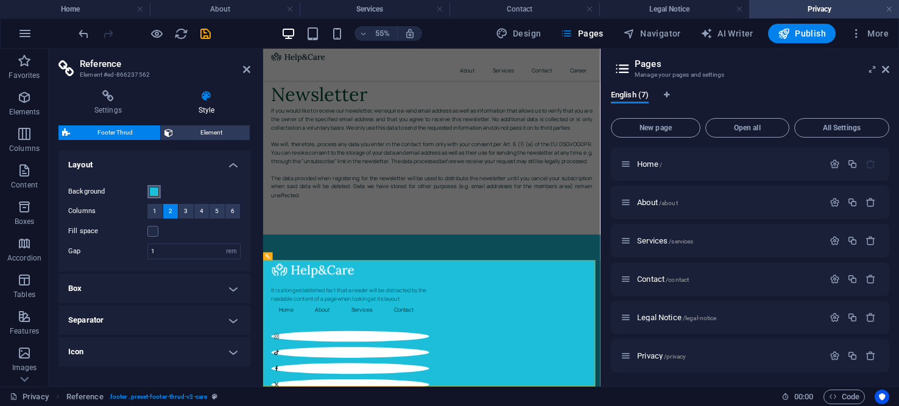
click at [156, 185] on button "Background" at bounding box center [153, 191] width 13 height 13
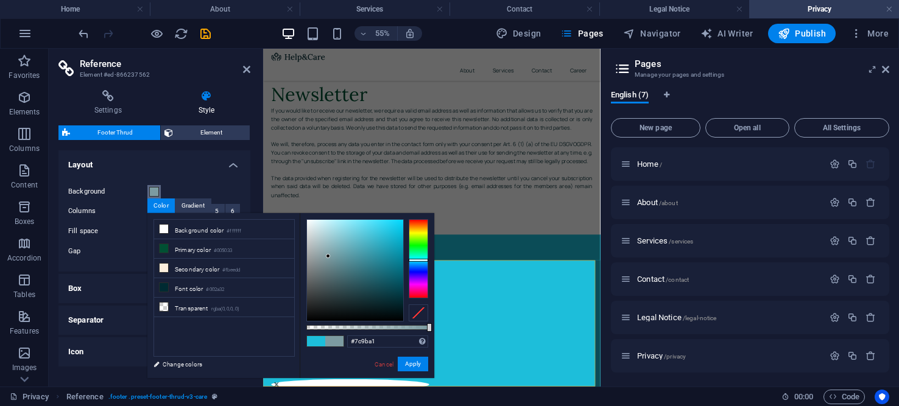
drag, startPoint x: 359, startPoint y: 231, endPoint x: 328, endPoint y: 256, distance: 39.4
click at [328, 256] on div at bounding box center [355, 270] width 96 height 101
drag, startPoint x: 412, startPoint y: 367, endPoint x: 272, endPoint y: 564, distance: 241.2
click at [411, 367] on button "Apply" at bounding box center [413, 364] width 30 height 15
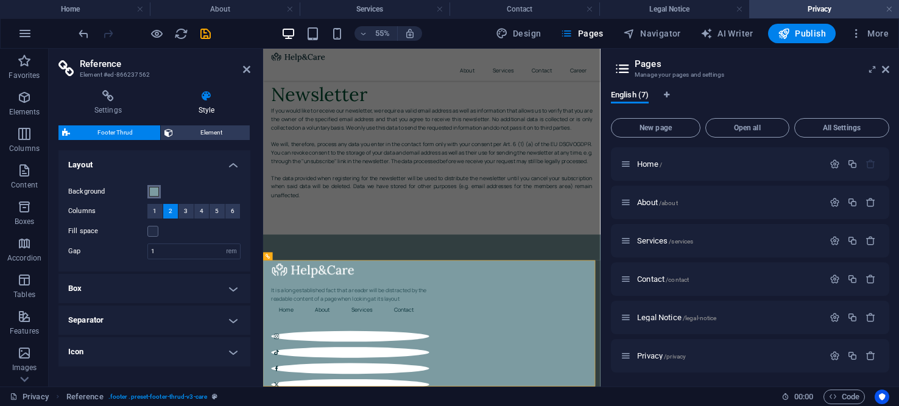
click at [153, 188] on span at bounding box center [154, 192] width 10 height 10
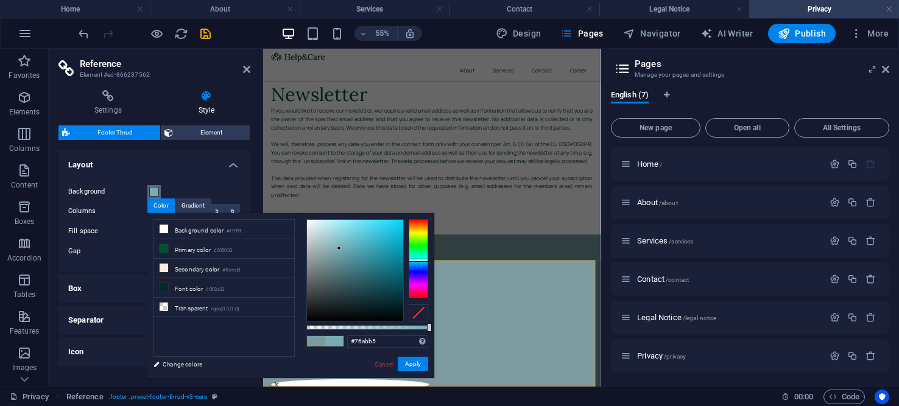
type input "#74abb5"
drag, startPoint x: 324, startPoint y: 253, endPoint x: 341, endPoint y: 249, distance: 17.7
click at [341, 249] on div at bounding box center [355, 270] width 96 height 101
click at [421, 364] on button "Apply" at bounding box center [413, 364] width 30 height 15
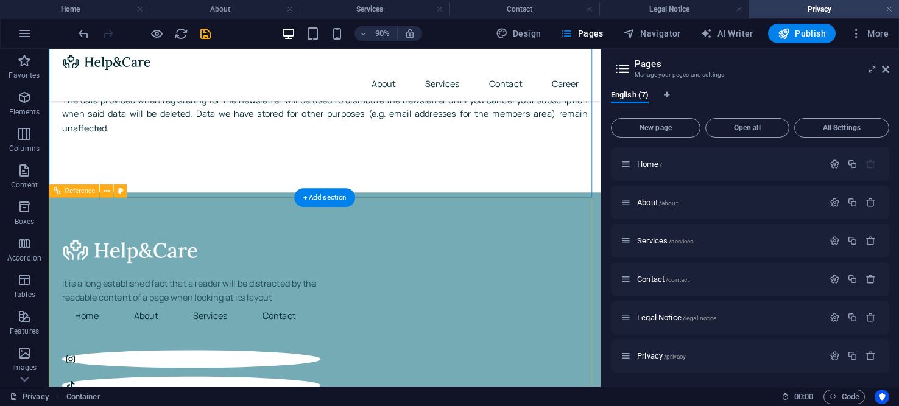
scroll to position [3675, 0]
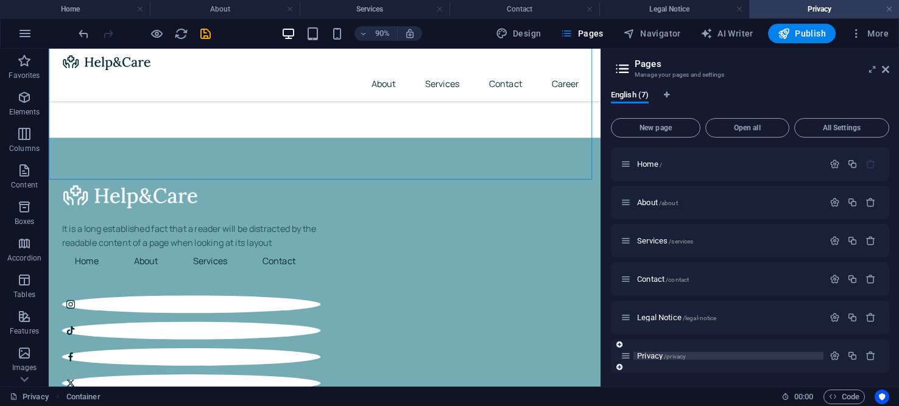
click at [655, 355] on span "Privacy /privacy" at bounding box center [661, 355] width 49 height 9
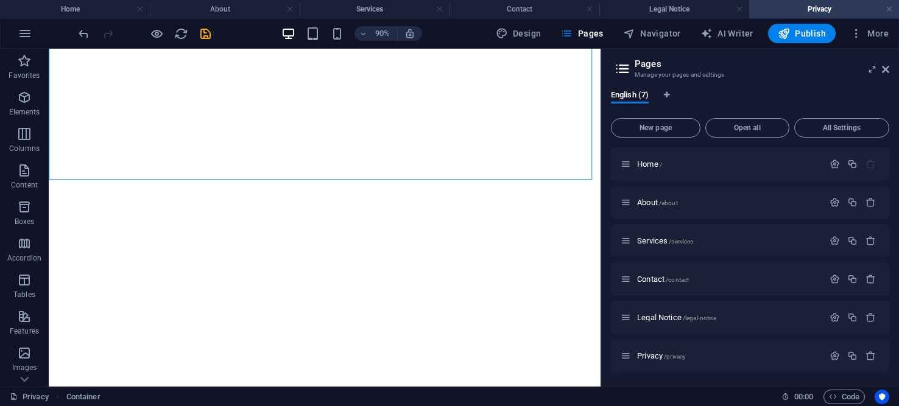
select select "rem"
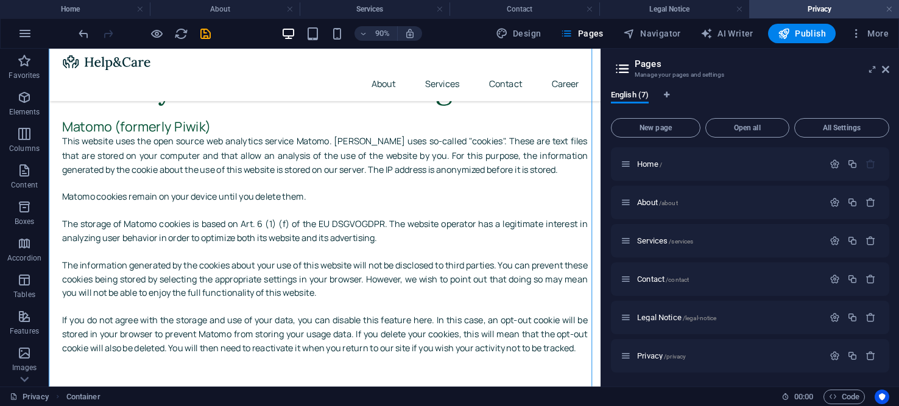
scroll to position [3675, 0]
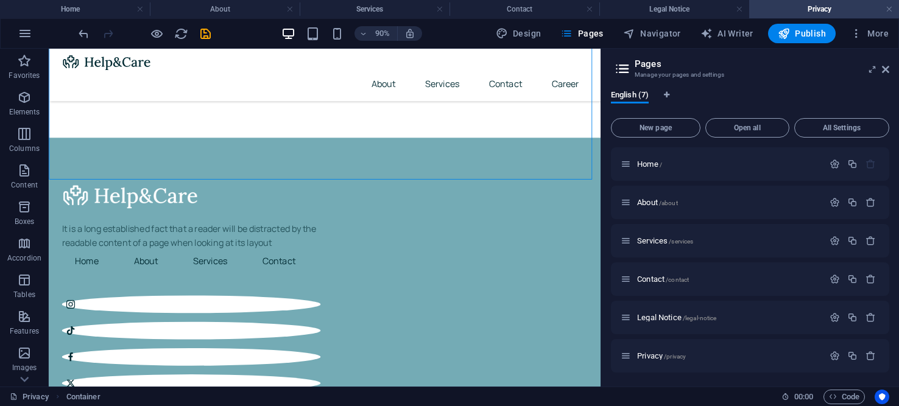
drag, startPoint x: 657, startPoint y: 337, endPoint x: 657, endPoint y: 414, distance: 76.7
click at [122, 175] on icon at bounding box center [120, 174] width 6 height 12
select select "rem"
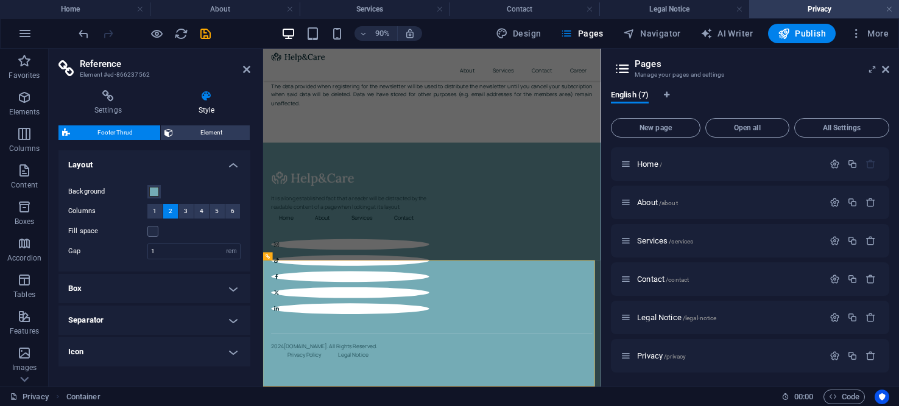
scroll to position [3436, 0]
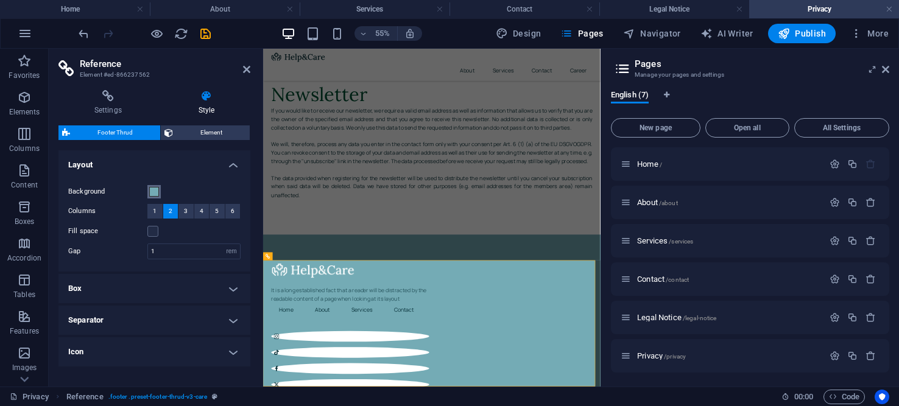
click at [155, 188] on span at bounding box center [154, 192] width 10 height 10
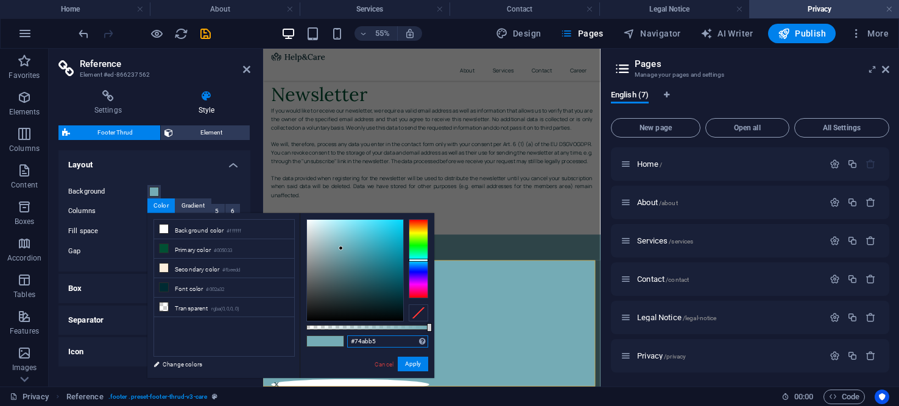
drag, startPoint x: 378, startPoint y: 340, endPoint x: 344, endPoint y: 333, distance: 34.9
click at [344, 333] on div "#74abb5 Supported formats #0852ed rgb(8, 82, 237) rgba(8, 82, 237, 90%) hsv(221…" at bounding box center [367, 384] width 135 height 342
click at [420, 367] on button "Apply" at bounding box center [413, 364] width 30 height 15
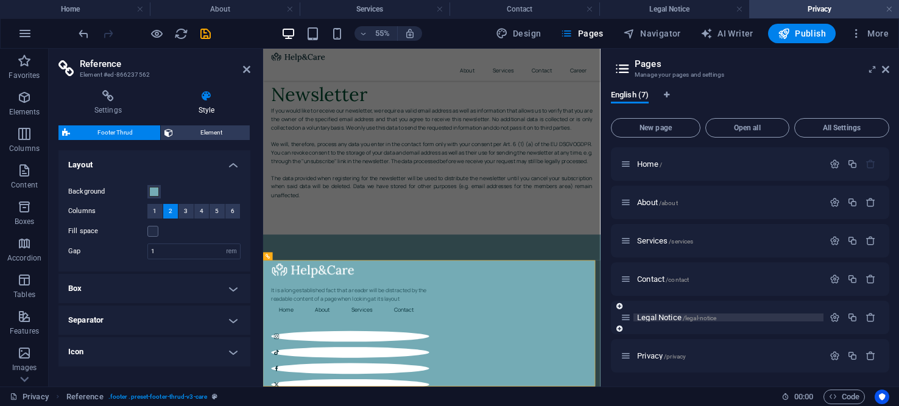
click at [663, 316] on span "Legal Notice /legal-notice" at bounding box center [676, 317] width 79 height 9
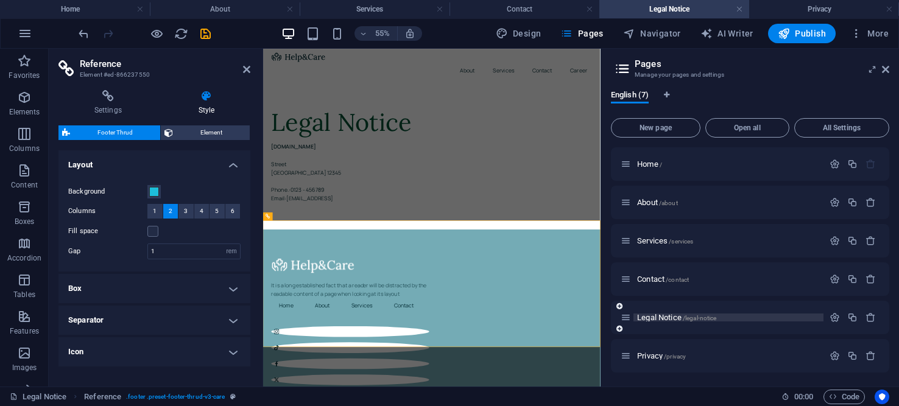
scroll to position [0, 0]
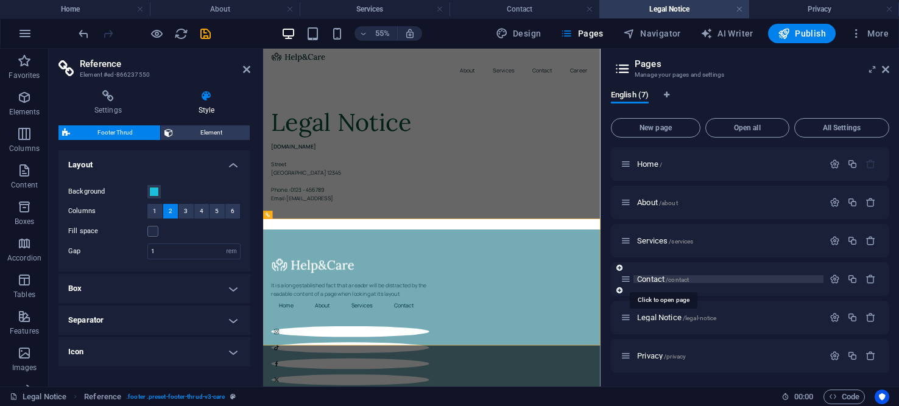
click at [646, 277] on span "Contact /contact" at bounding box center [663, 279] width 52 height 9
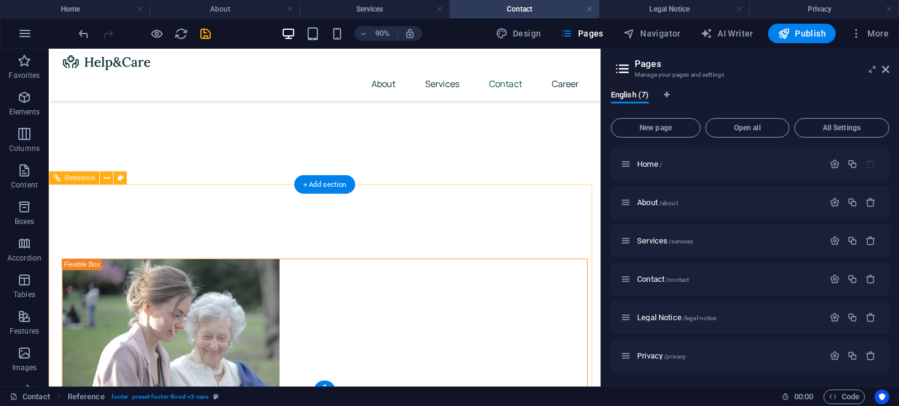
scroll to position [1288, 0]
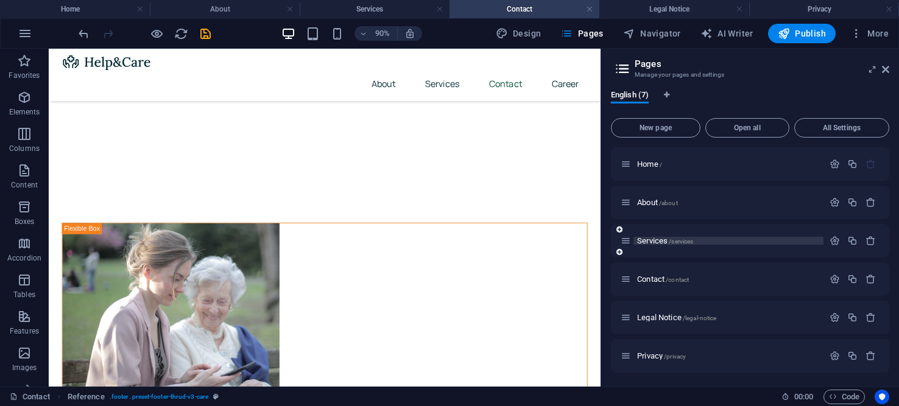
click at [647, 241] on span "Services /services" at bounding box center [665, 240] width 56 height 9
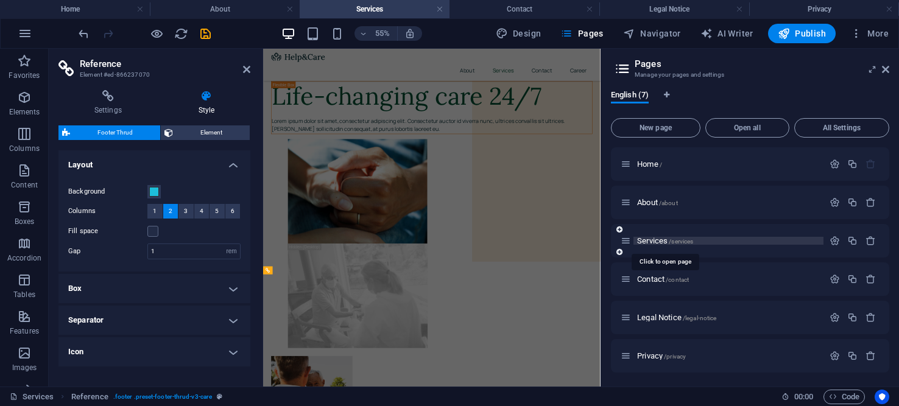
scroll to position [0, 0]
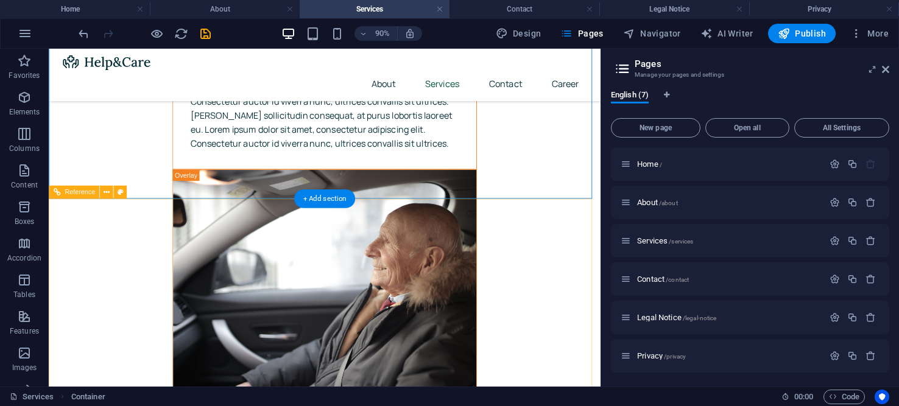
scroll to position [4651, 0]
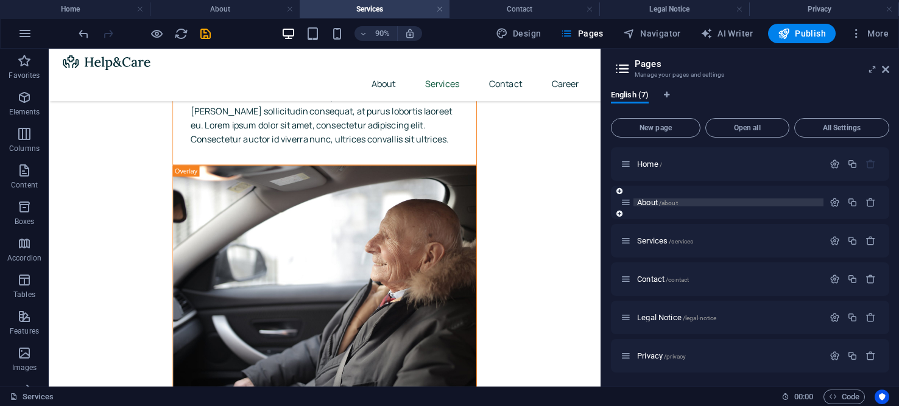
click at [654, 200] on span "About /about" at bounding box center [657, 202] width 41 height 9
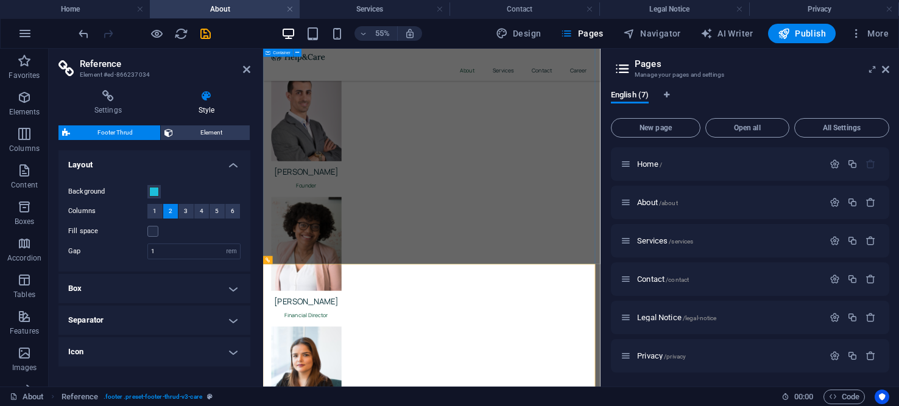
scroll to position [1037, 0]
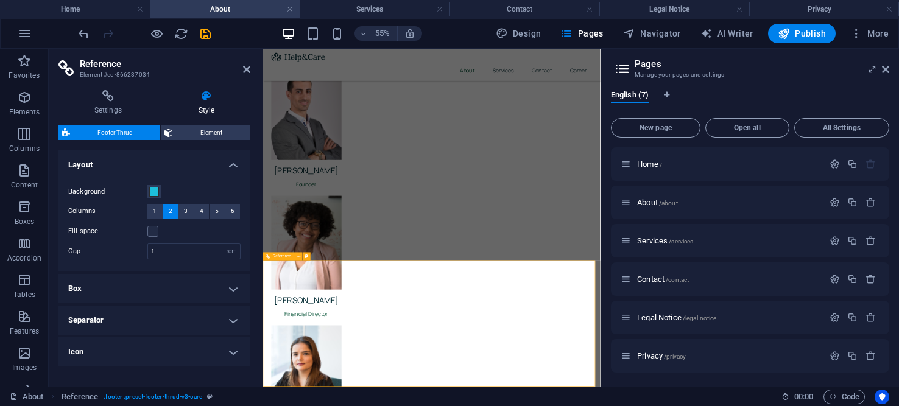
click at [153, 190] on span at bounding box center [154, 192] width 10 height 10
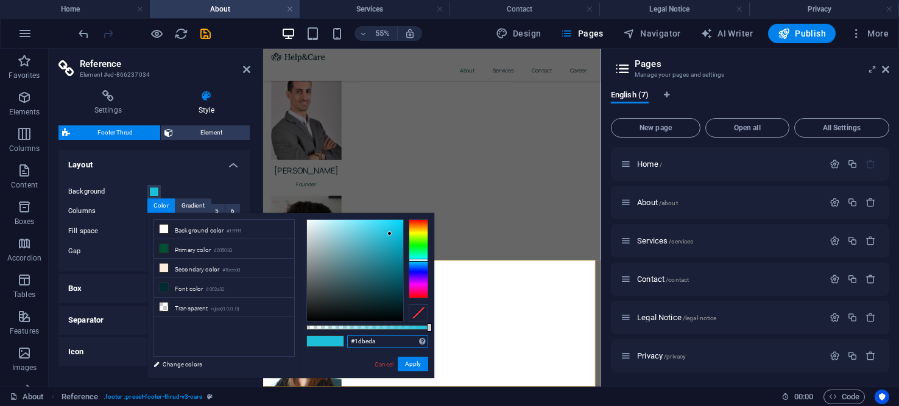
click at [387, 346] on input "#1dbeda" at bounding box center [387, 342] width 81 height 12
drag, startPoint x: 399, startPoint y: 343, endPoint x: 334, endPoint y: 339, distance: 65.3
click at [339, 340] on div "#1dbeda Supported formats #0852ed rgb(8, 82, 237) rgba(8, 82, 237, 90%) hsv(221…" at bounding box center [367, 384] width 135 height 342
paste input "74abb5"
type input "#74abb5"
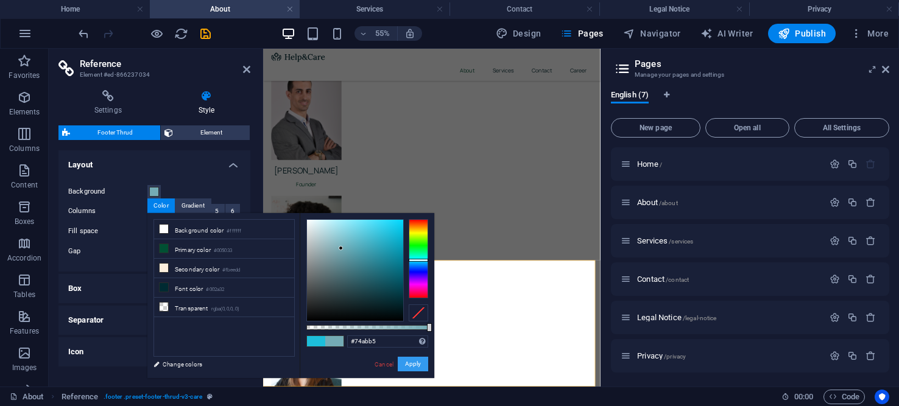
drag, startPoint x: 416, startPoint y: 365, endPoint x: 278, endPoint y: 573, distance: 249.5
click at [416, 365] on button "Apply" at bounding box center [413, 364] width 30 height 15
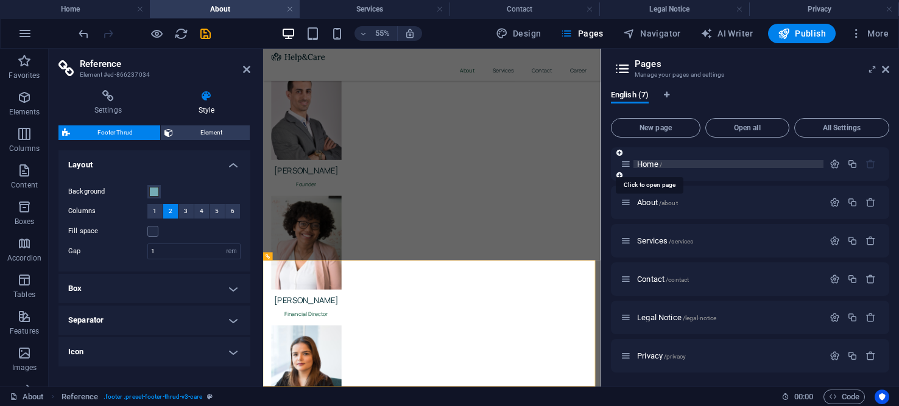
click at [651, 163] on span "Home /" at bounding box center [649, 164] width 25 height 9
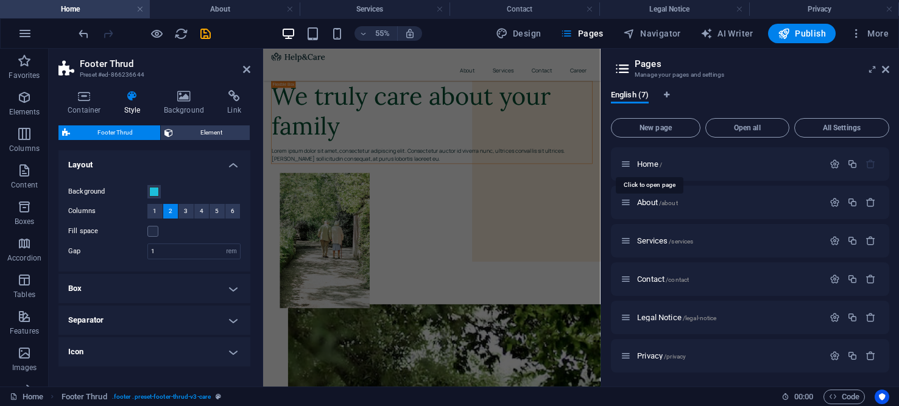
scroll to position [4499, 0]
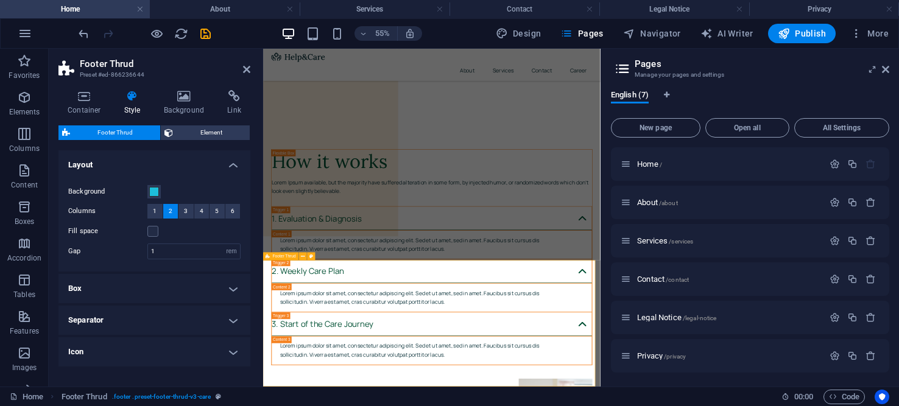
click at [311, 257] on icon at bounding box center [311, 256] width 4 height 7
click at [154, 189] on span at bounding box center [154, 192] width 10 height 10
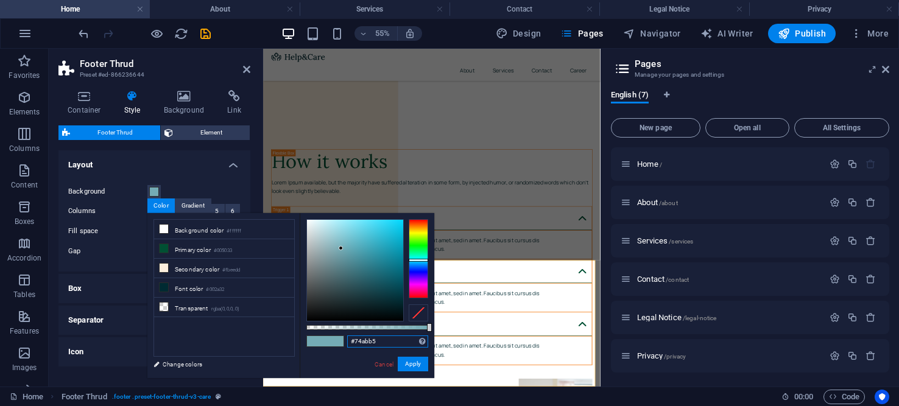
drag, startPoint x: 402, startPoint y: 340, endPoint x: 317, endPoint y: 337, distance: 85.3
click at [319, 337] on div "#74abb5 Supported formats #0852ed rgb(8, 82, 237) rgba(8, 82, 237, 90%) hsv(221…" at bounding box center [367, 384] width 135 height 342
click at [415, 366] on button "Apply" at bounding box center [413, 364] width 30 height 15
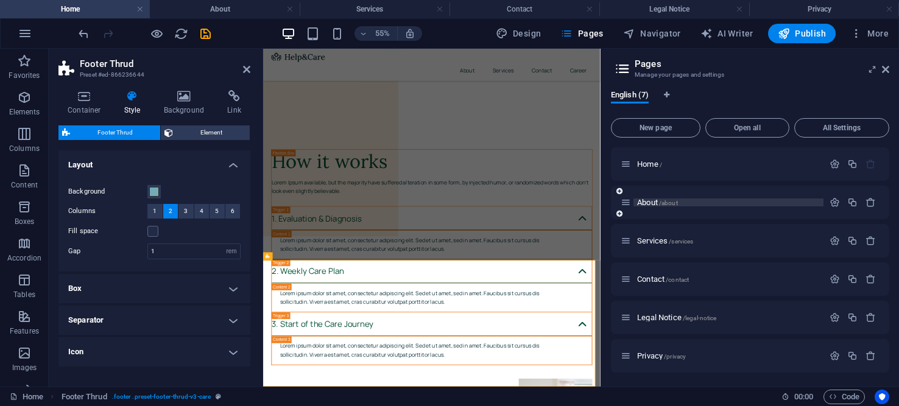
click at [651, 199] on span "About /about" at bounding box center [657, 202] width 41 height 9
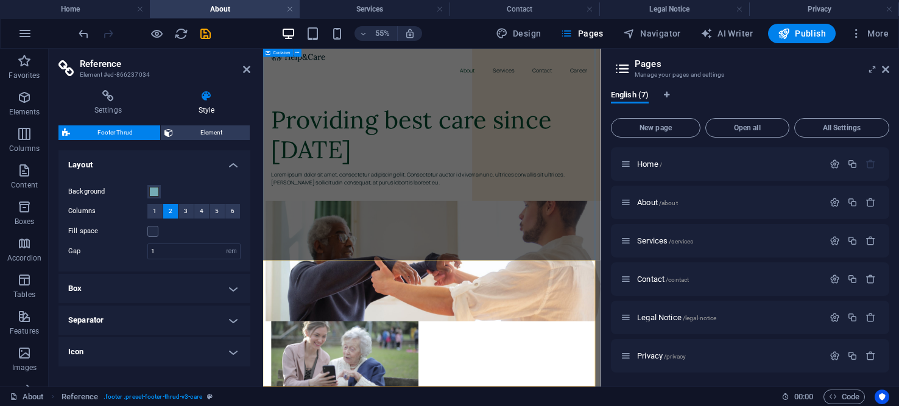
scroll to position [0, 0]
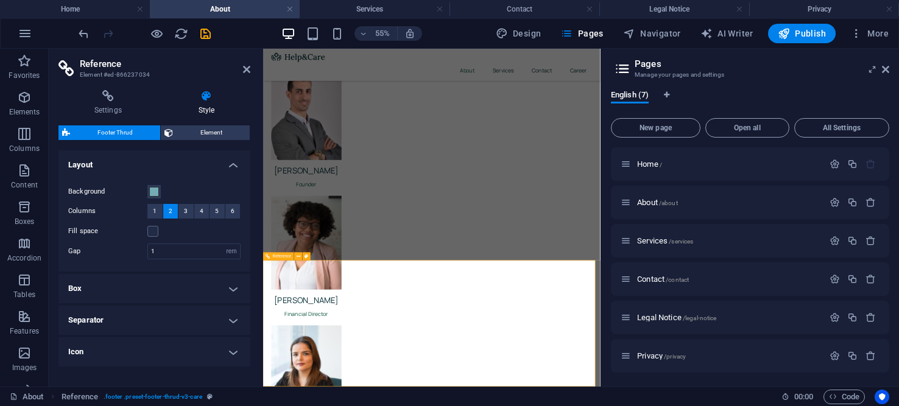
click at [351, 9] on h4 "Services" at bounding box center [375, 8] width 150 height 13
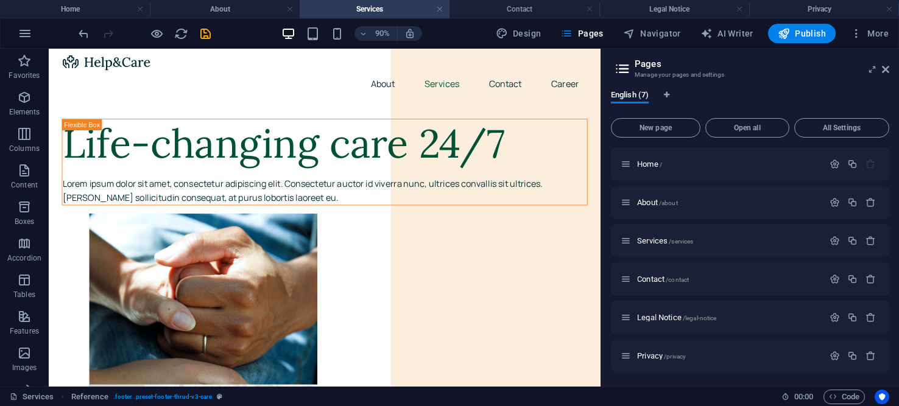
scroll to position [4651, 0]
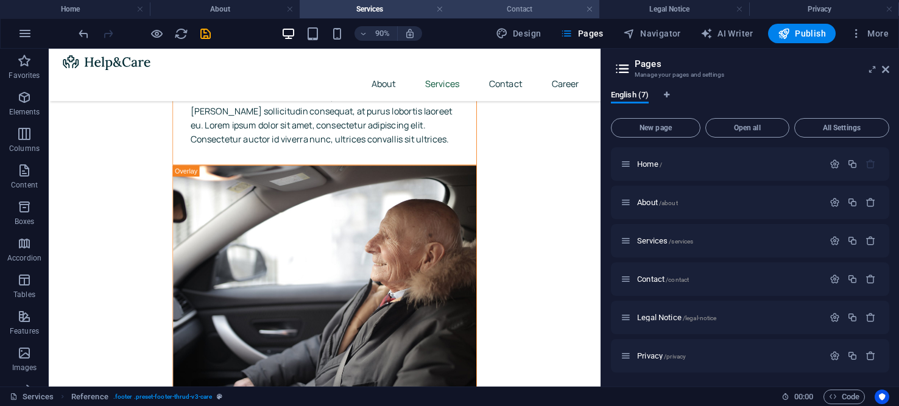
click at [498, 5] on h4 "Contact" at bounding box center [525, 8] width 150 height 13
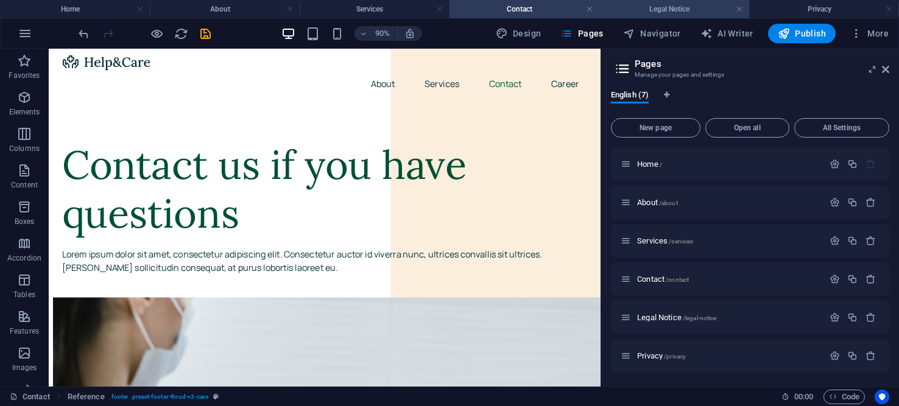
scroll to position [1288, 0]
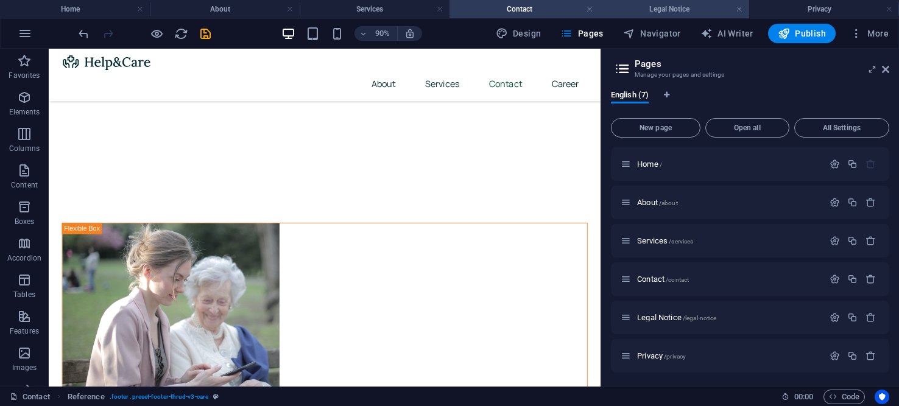
click at [658, 10] on h4 "Legal Notice" at bounding box center [674, 8] width 150 height 13
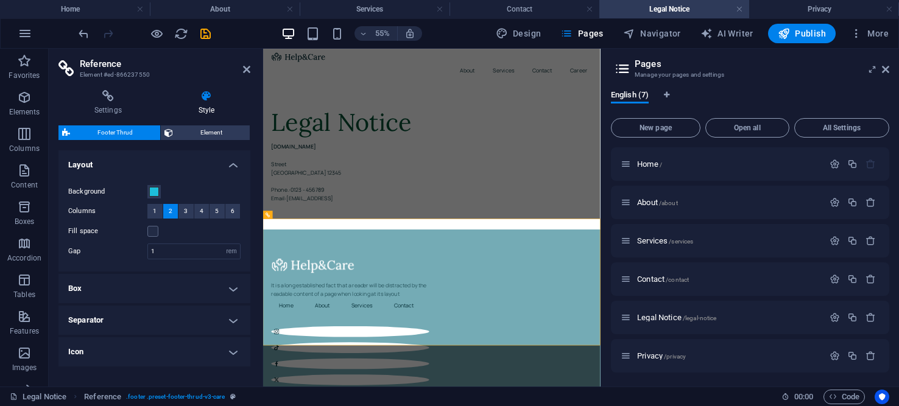
scroll to position [0, 0]
click at [794, 11] on h4 "Privacy" at bounding box center [824, 8] width 150 height 13
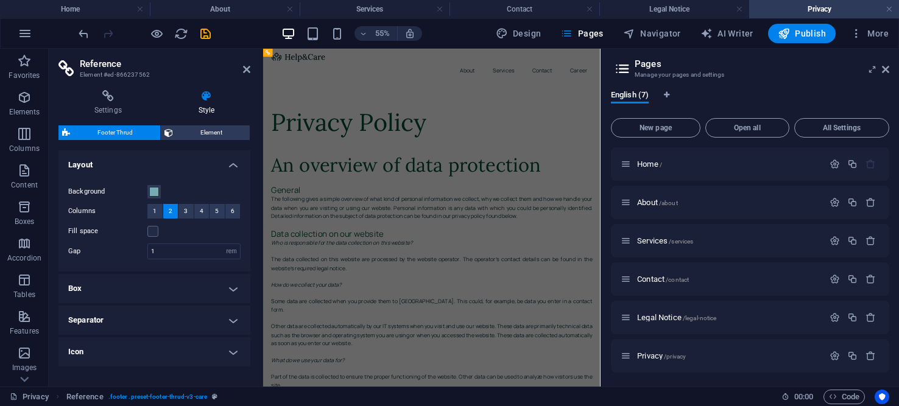
scroll to position [3436, 0]
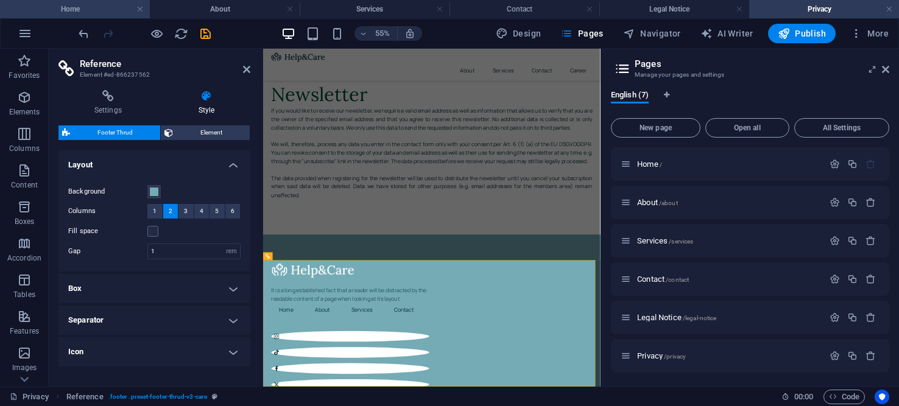
click at [66, 10] on h4 "Home" at bounding box center [75, 8] width 150 height 13
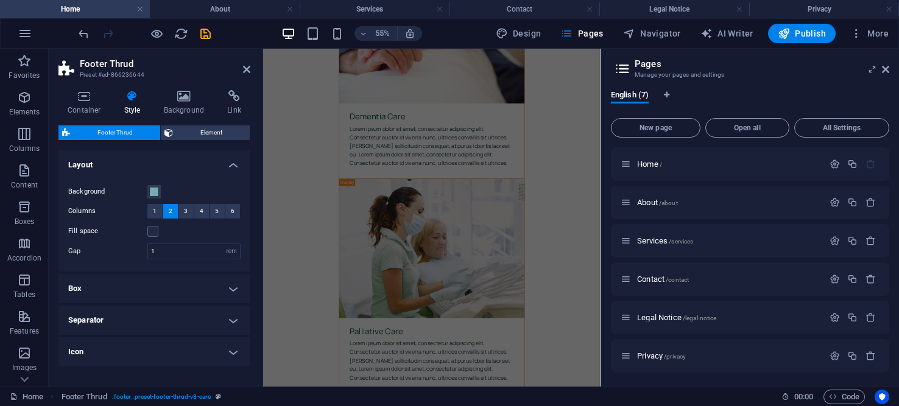
scroll to position [0, 0]
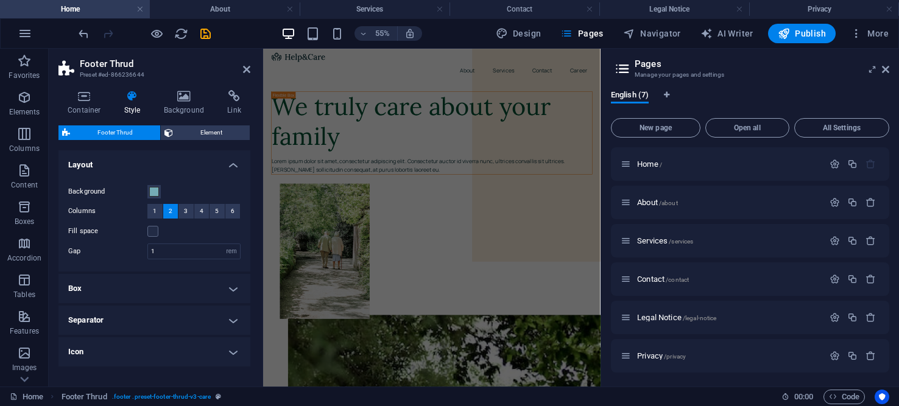
drag, startPoint x: 872, startPoint y: 460, endPoint x: 870, endPoint y: 94, distance: 365.5
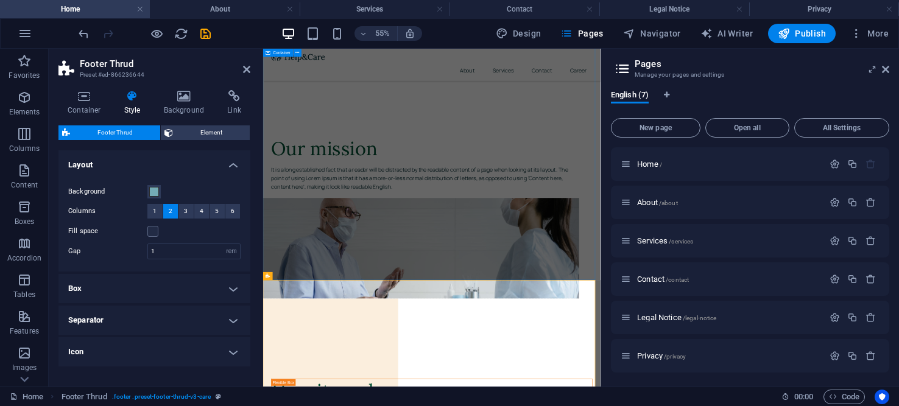
scroll to position [4499, 0]
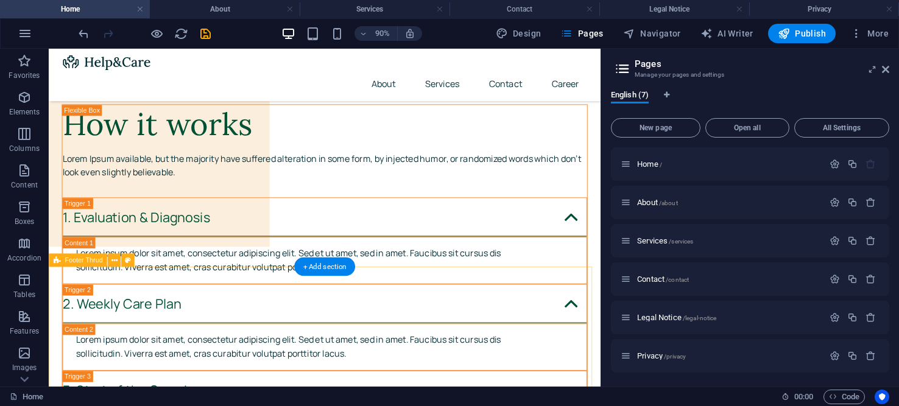
scroll to position [4616, 0]
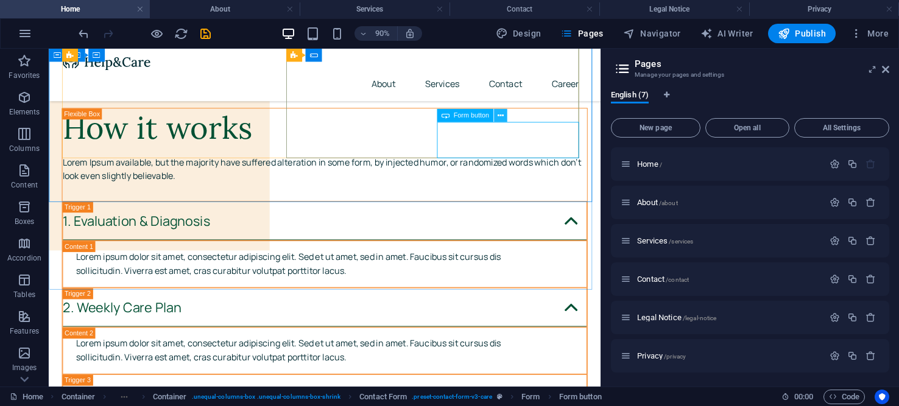
click at [498, 116] on icon at bounding box center [501, 116] width 6 height 12
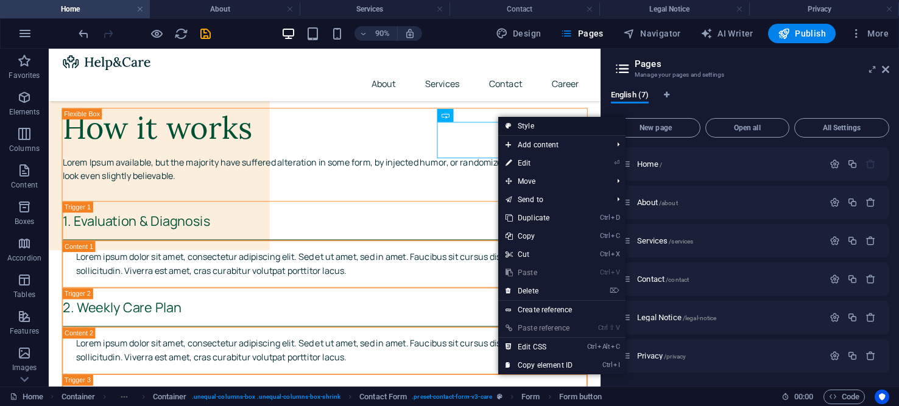
drag, startPoint x: 531, startPoint y: 121, endPoint x: 486, endPoint y: 133, distance: 46.1
click at [531, 121] on link "Style" at bounding box center [561, 126] width 127 height 18
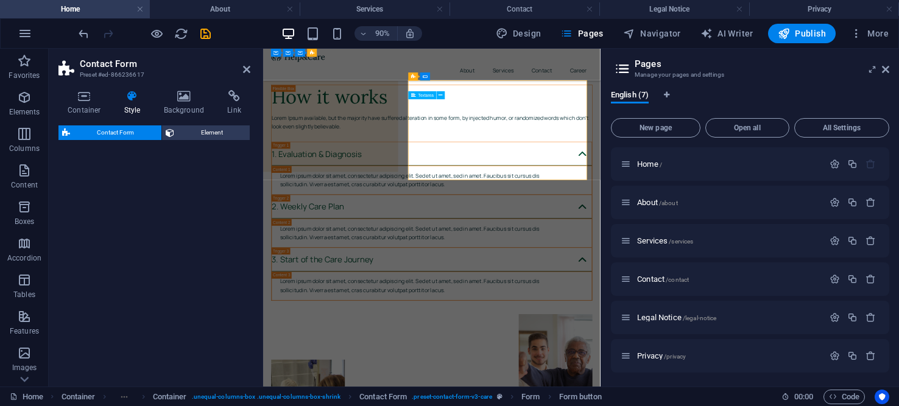
select select "rem"
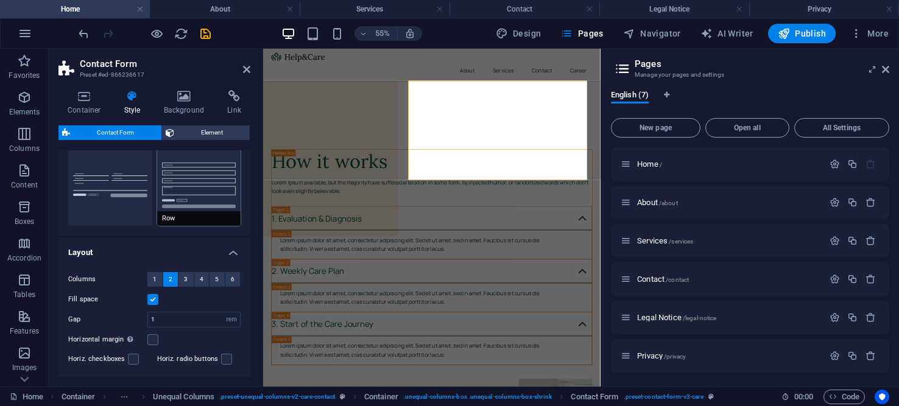
scroll to position [0, 0]
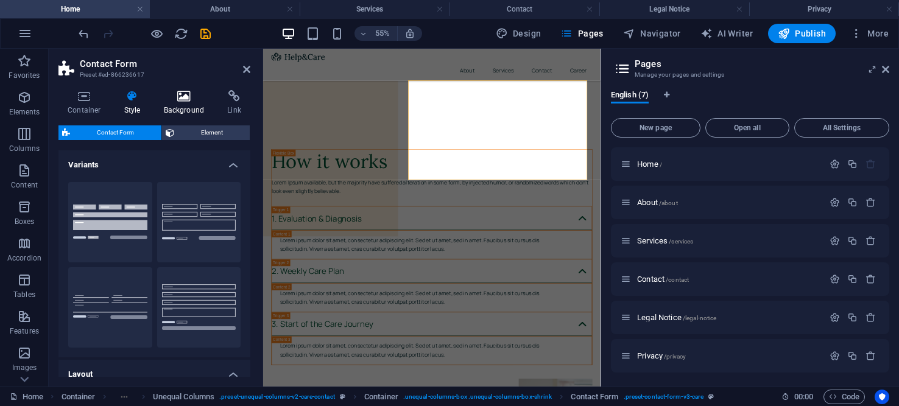
click at [183, 99] on icon at bounding box center [184, 96] width 59 height 12
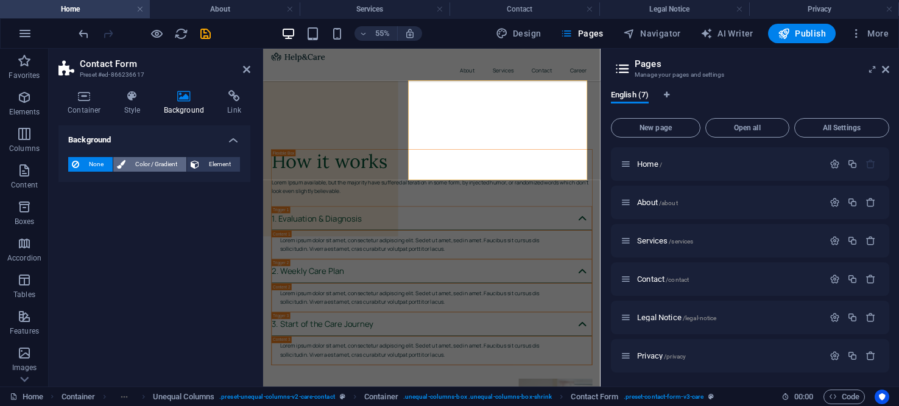
click at [141, 159] on span "Color / Gradient" at bounding box center [156, 164] width 54 height 15
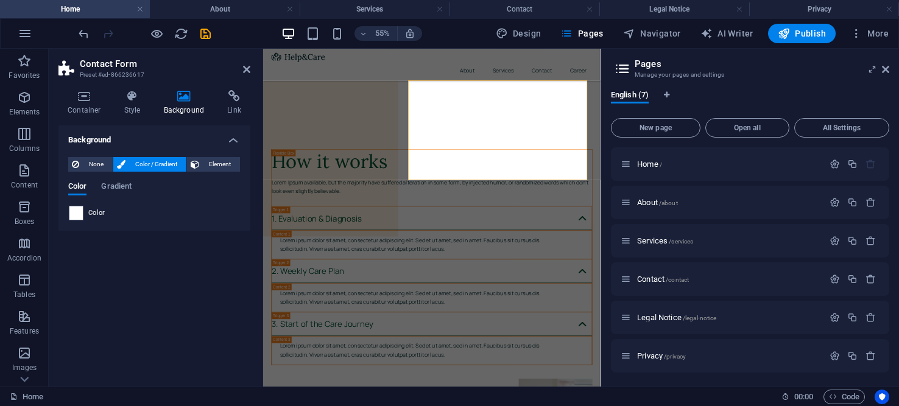
click at [207, 160] on span "Element" at bounding box center [220, 164] width 34 height 15
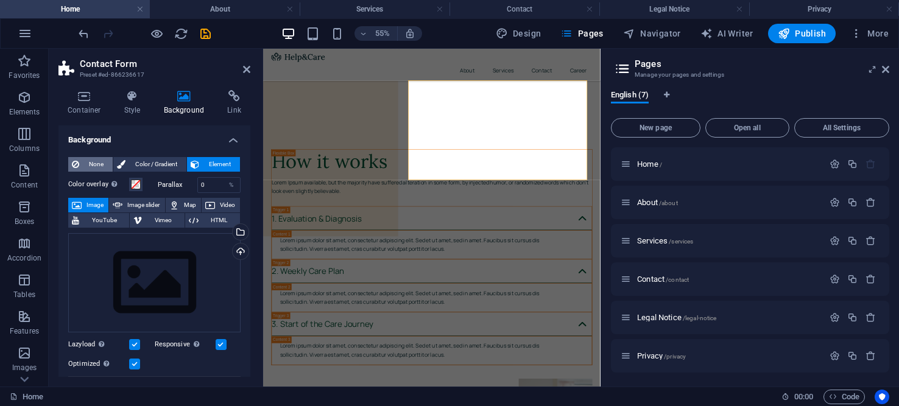
click at [94, 161] on span "None" at bounding box center [96, 164] width 26 height 15
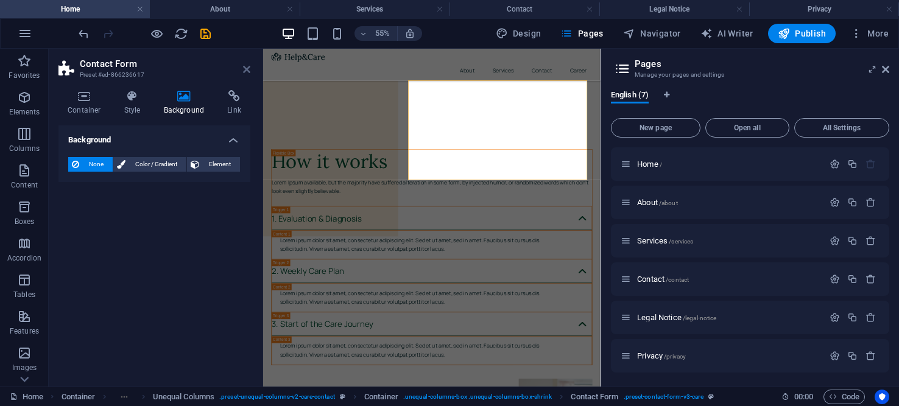
drag, startPoint x: 247, startPoint y: 67, endPoint x: 237, endPoint y: 41, distance: 27.9
click at [247, 67] on icon at bounding box center [246, 70] width 7 height 10
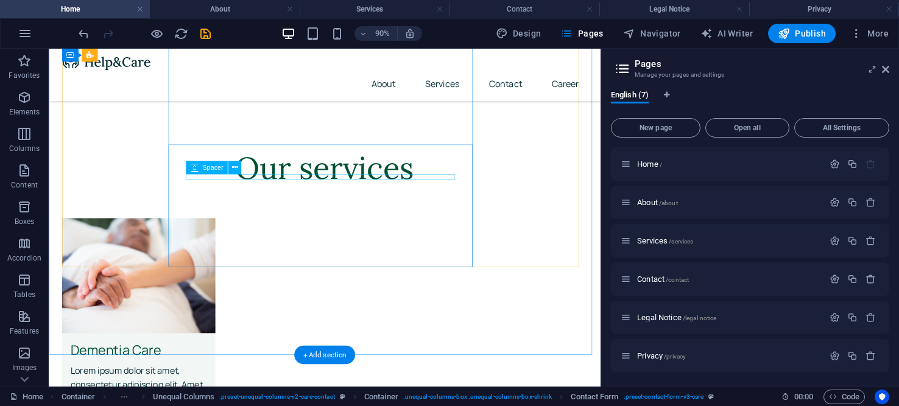
scroll to position [1448, 0]
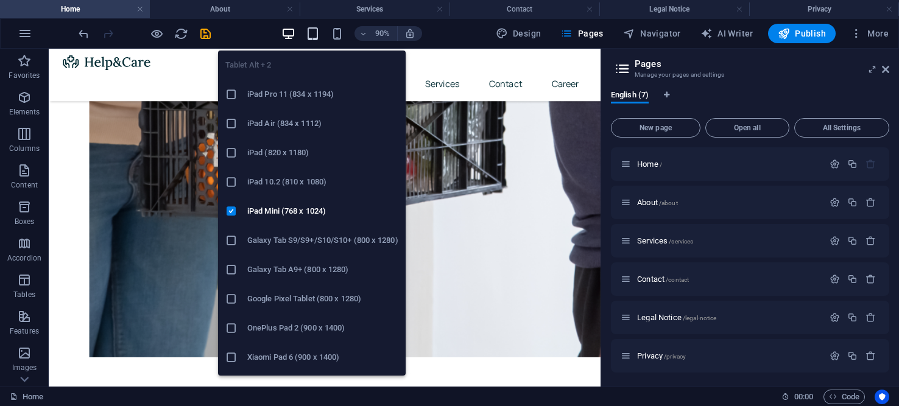
click at [309, 32] on icon "button" at bounding box center [313, 34] width 14 height 14
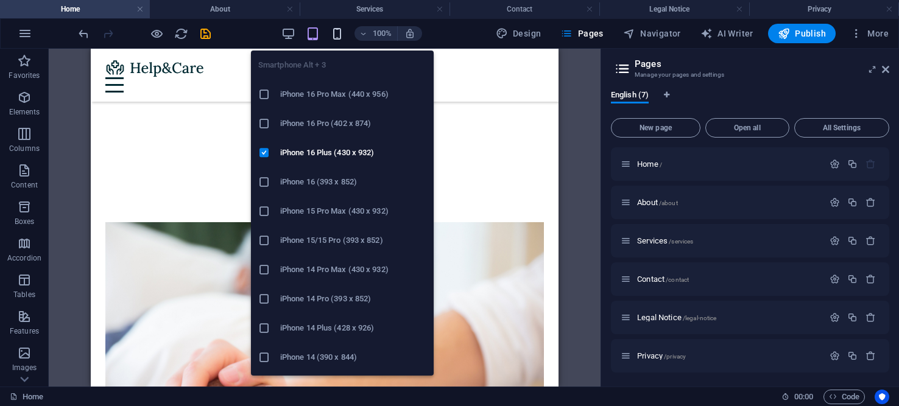
click at [342, 35] on icon "button" at bounding box center [337, 34] width 14 height 14
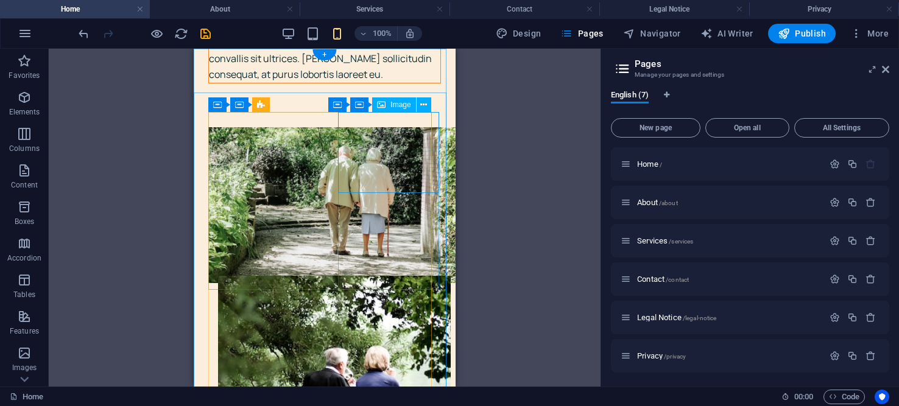
scroll to position [0, 0]
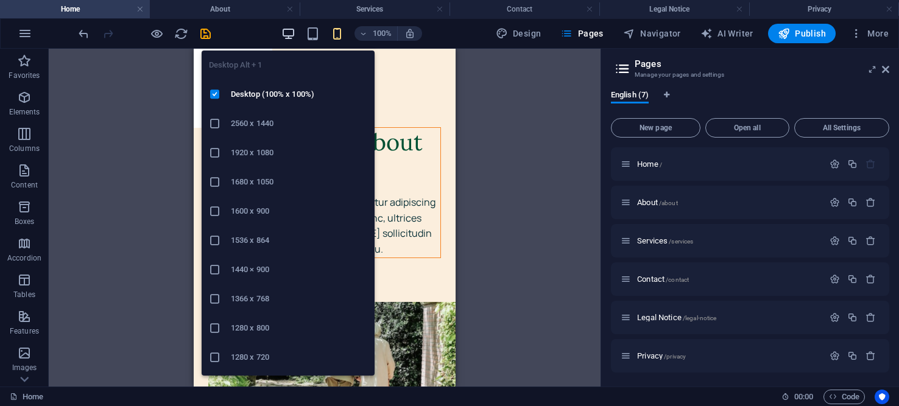
click at [294, 32] on icon "button" at bounding box center [288, 34] width 14 height 14
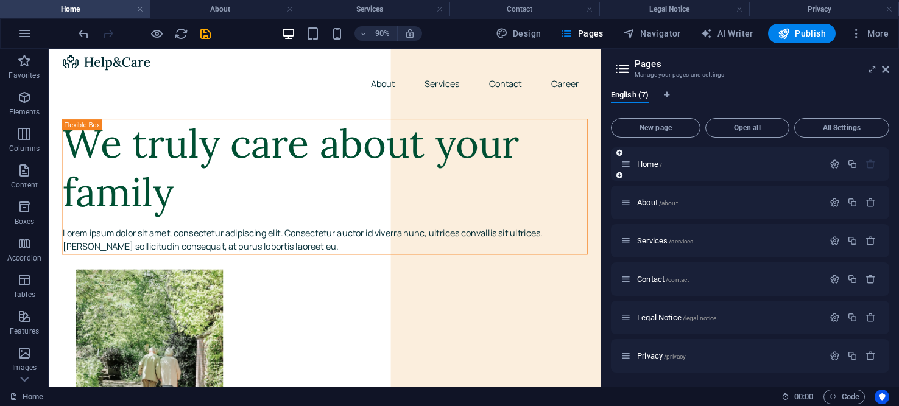
click at [623, 168] on icon at bounding box center [626, 164] width 10 height 10
click at [830, 165] on icon "button" at bounding box center [835, 164] width 10 height 10
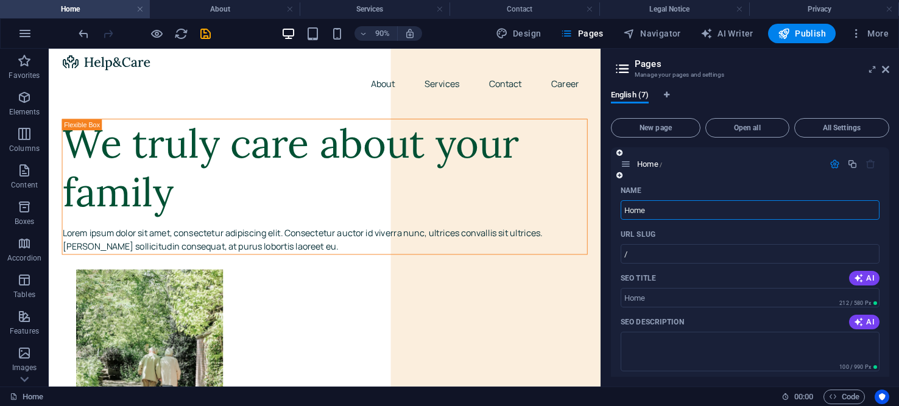
scroll to position [305, 0]
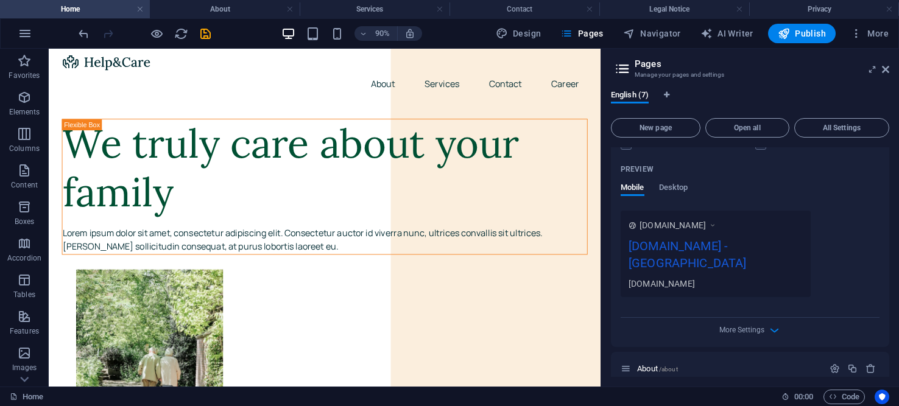
click at [717, 225] on icon at bounding box center [712, 225] width 9 height 12
click at [717, 221] on icon at bounding box center [712, 225] width 9 height 12
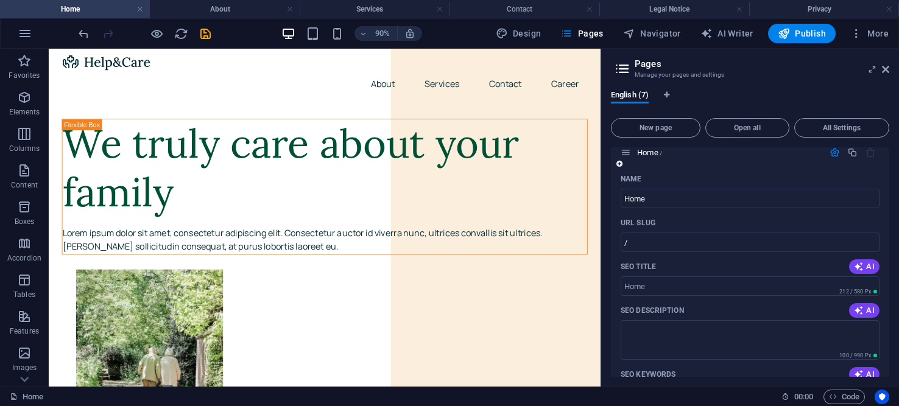
scroll to position [0, 0]
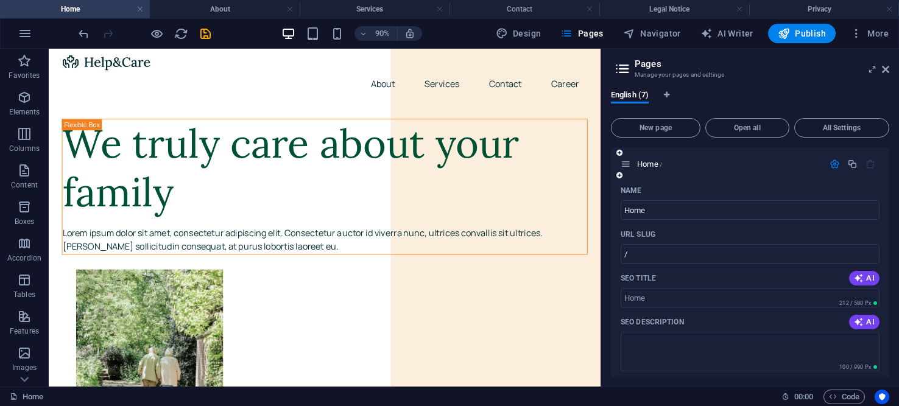
click at [833, 161] on icon "button" at bounding box center [835, 164] width 10 height 10
